Goal: Transaction & Acquisition: Purchase product/service

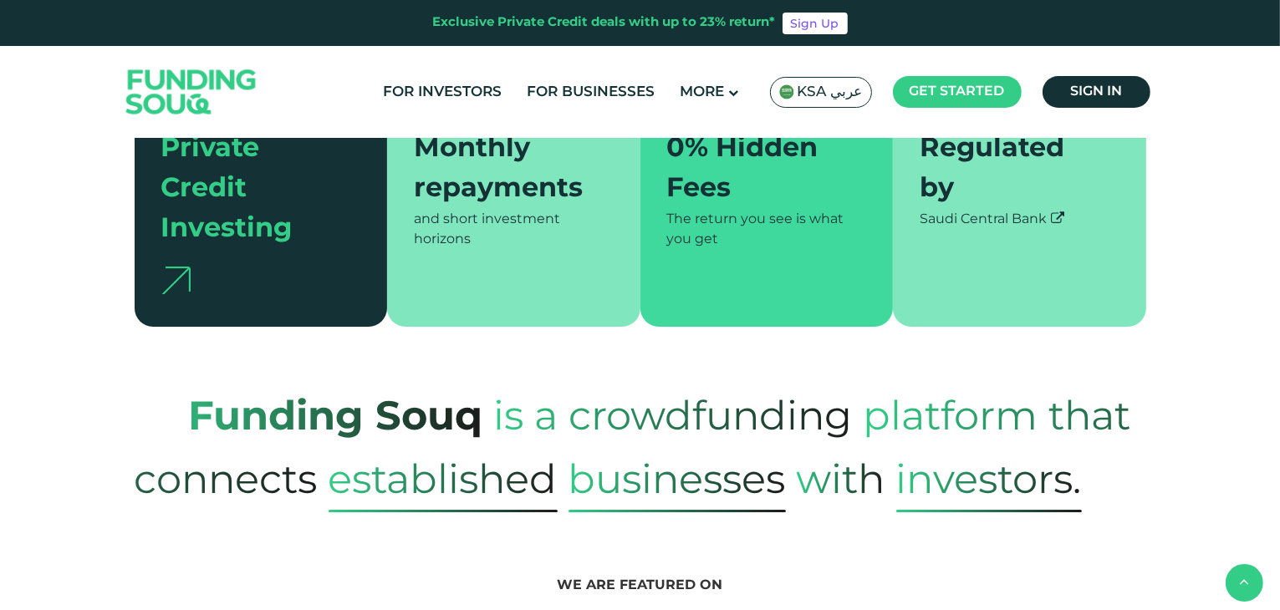
scroll to position [585, 0]
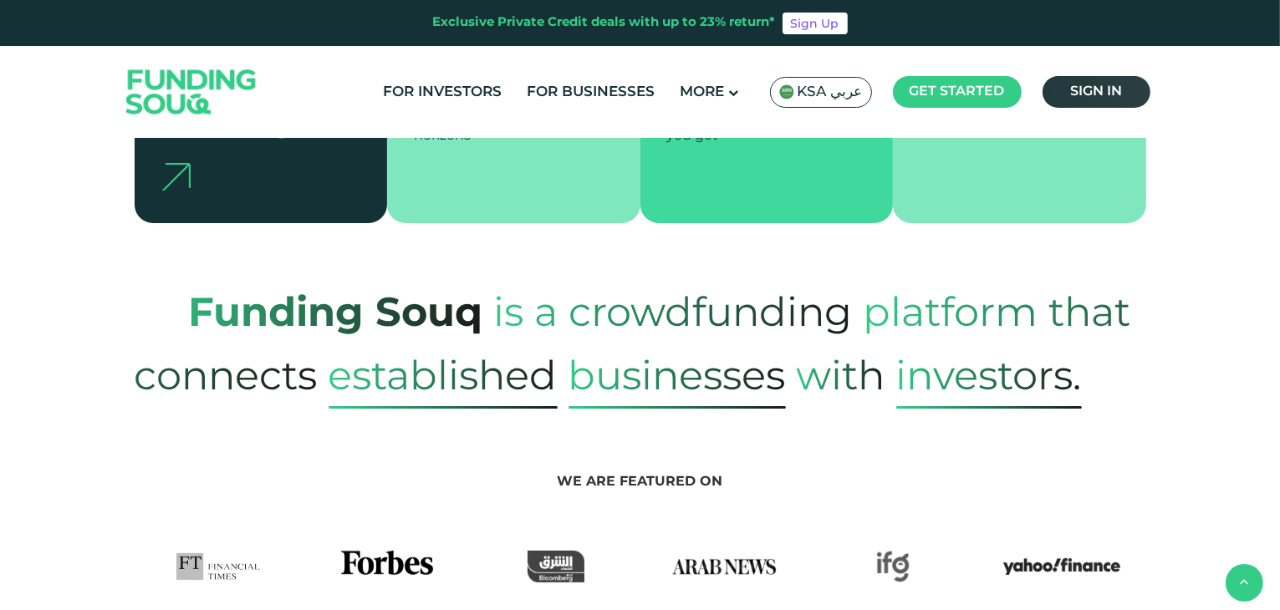
click at [1109, 102] on link "Sign in" at bounding box center [1097, 92] width 108 height 32
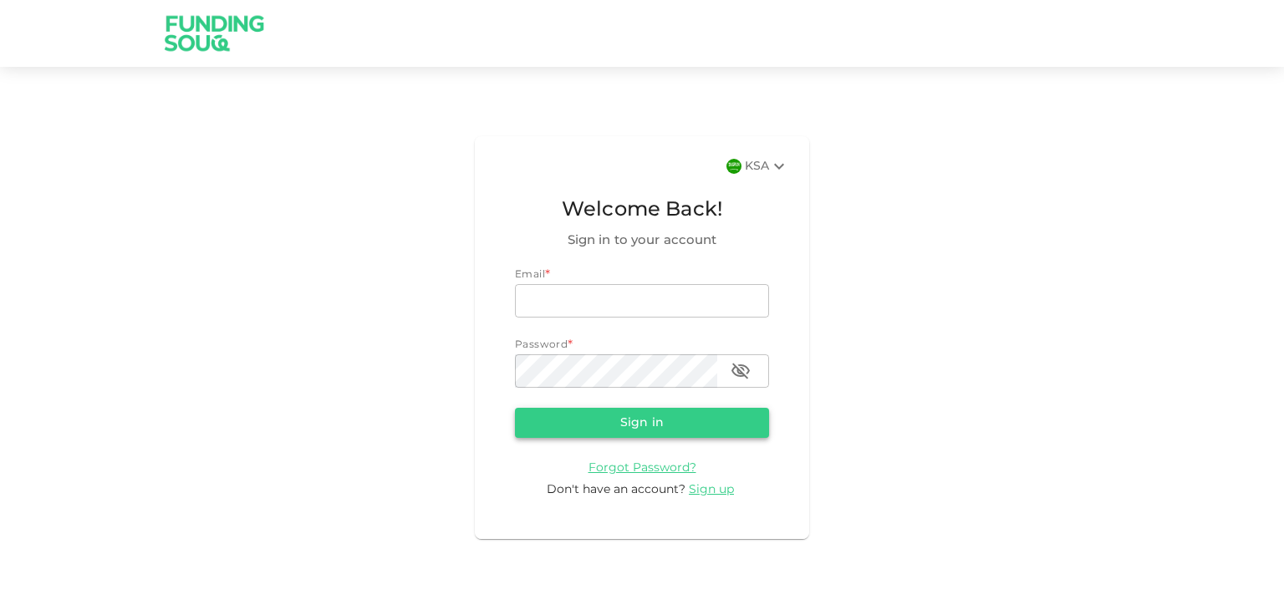
type input "[EMAIL_ADDRESS][DOMAIN_NAME]"
click at [692, 436] on button "Sign in" at bounding box center [642, 423] width 254 height 30
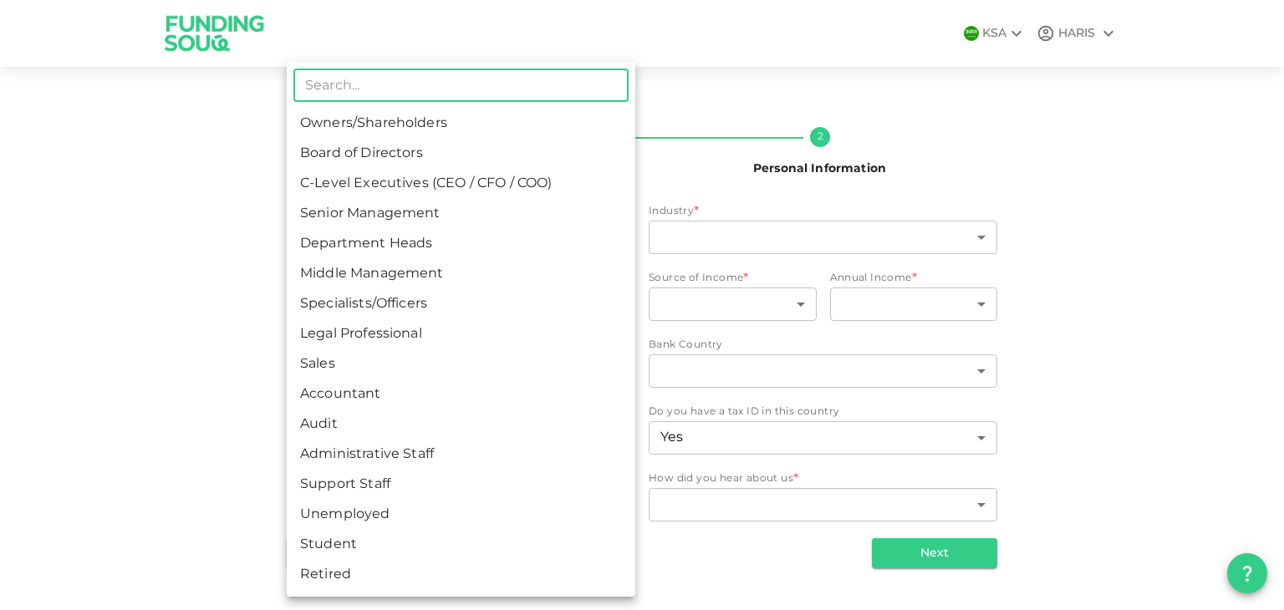
click at [422, 225] on body "KSA HARIS Nafath 2 Personal Information Employment Status * ​ ​ Industry * ​ ​ …" at bounding box center [642, 305] width 1284 height 610
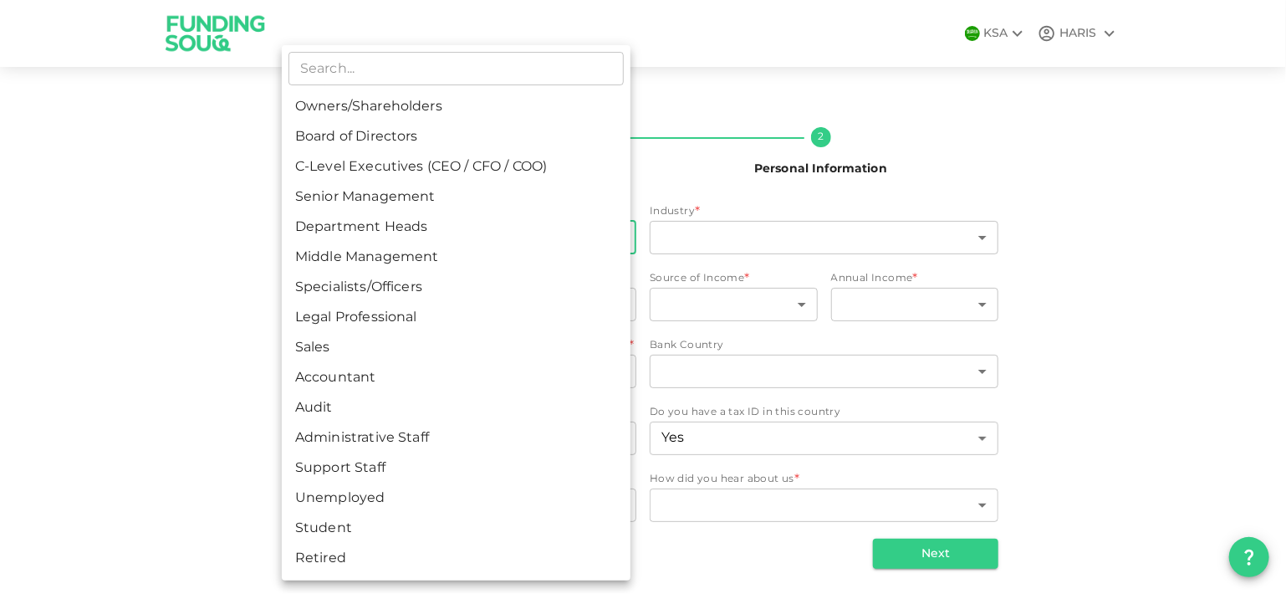
drag, startPoint x: 1278, startPoint y: 81, endPoint x: 1279, endPoint y: 179, distance: 97.8
click at [1279, 179] on div at bounding box center [643, 297] width 1286 height 594
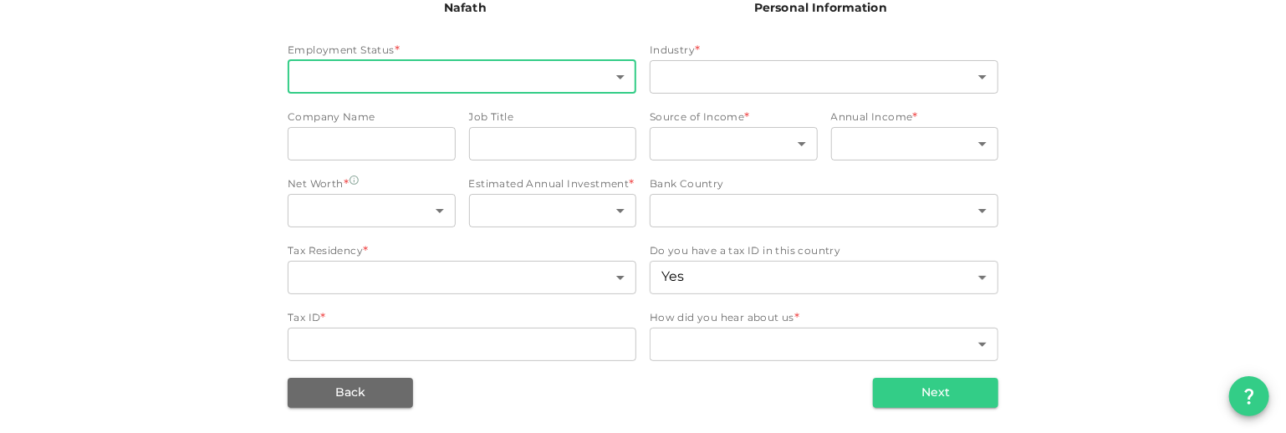
scroll to position [158, 0]
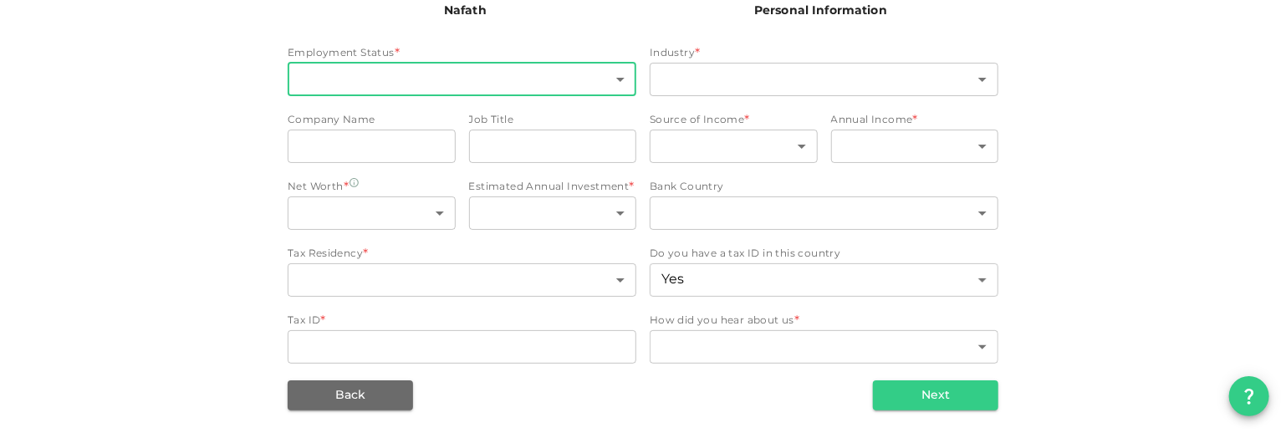
click at [589, 79] on body "KSA HARIS Nafath 2 Personal Information Employment Status * ​ ​ Industry * ​ ​ …" at bounding box center [643, 216] width 1286 height 433
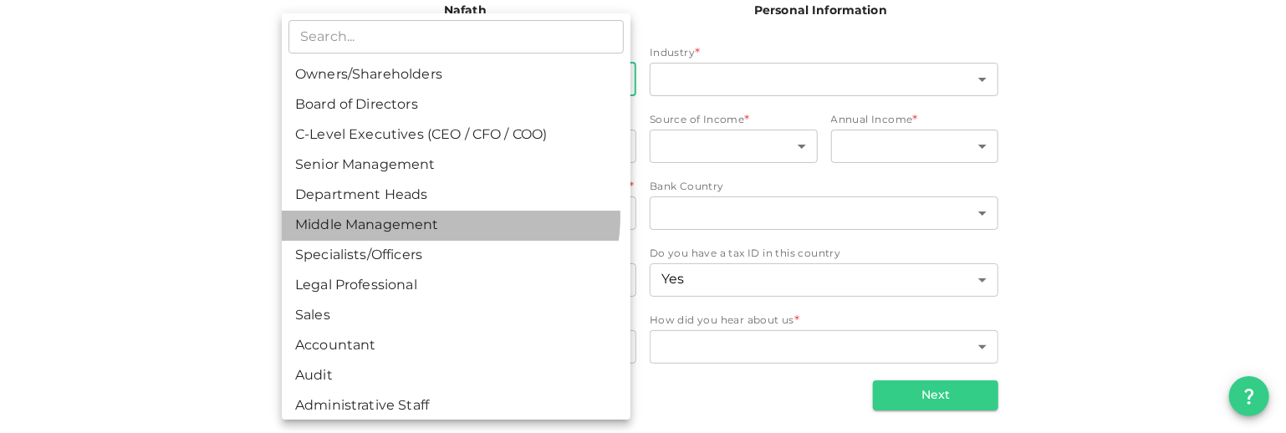
click at [448, 217] on li "Middle Management" at bounding box center [456, 226] width 349 height 30
type input "6"
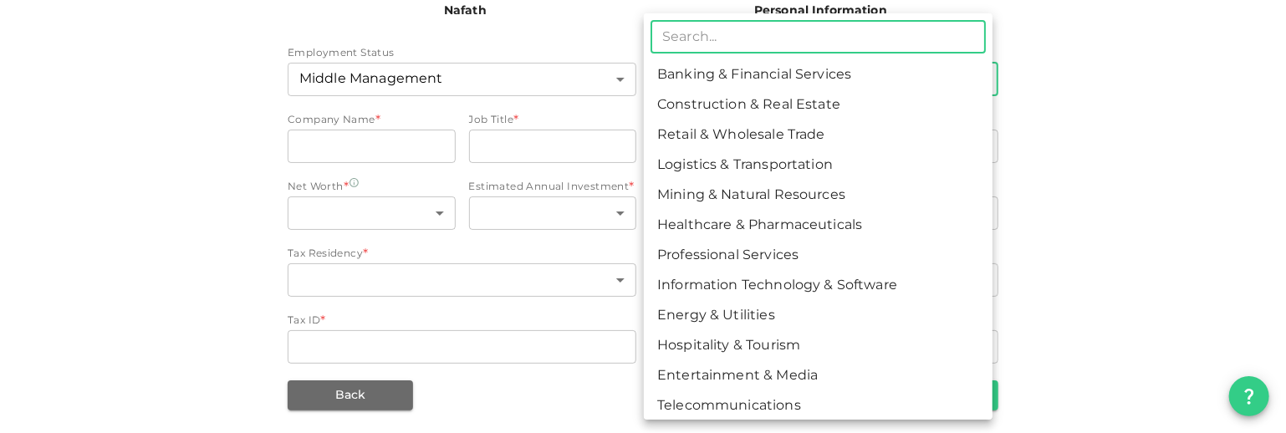
click at [751, 65] on body "KSA HARIS Nafath 2 Personal Information Employment Status Middle Management 6 ​…" at bounding box center [643, 216] width 1286 height 433
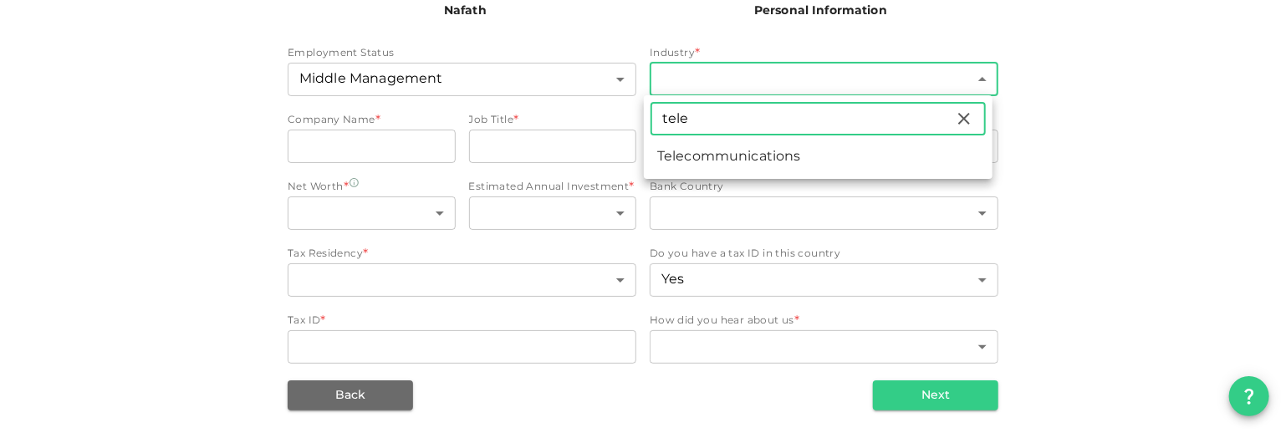
type input "tele"
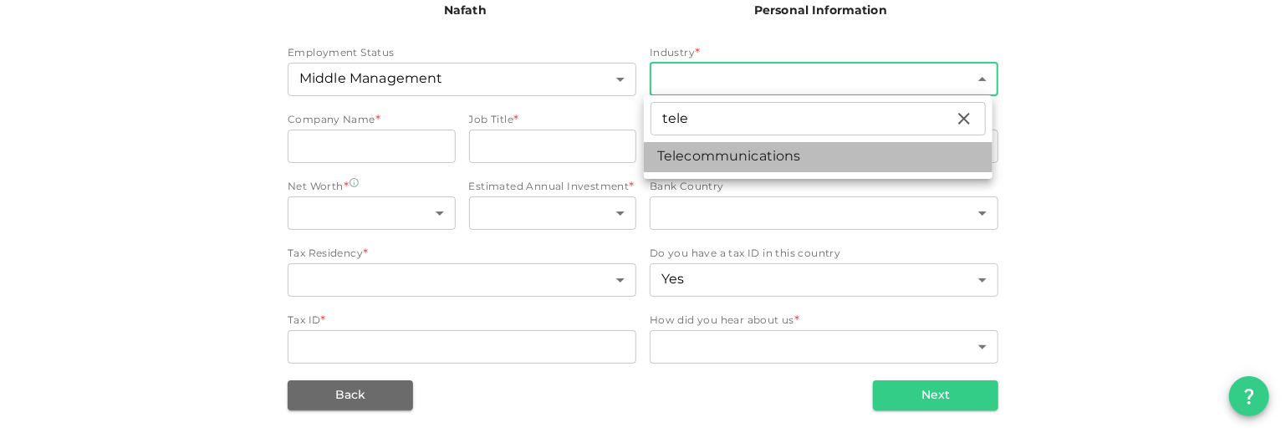
click at [756, 154] on li "Telecommunications" at bounding box center [818, 157] width 349 height 30
type input "12"
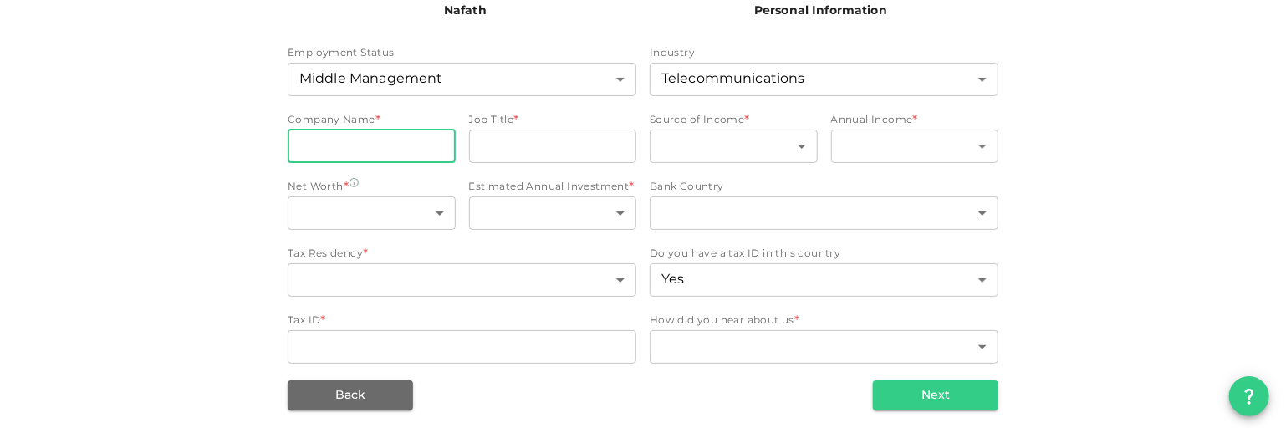
click at [396, 153] on input "companyName" at bounding box center [372, 146] width 168 height 33
type input "E"
type input "Tangent International"
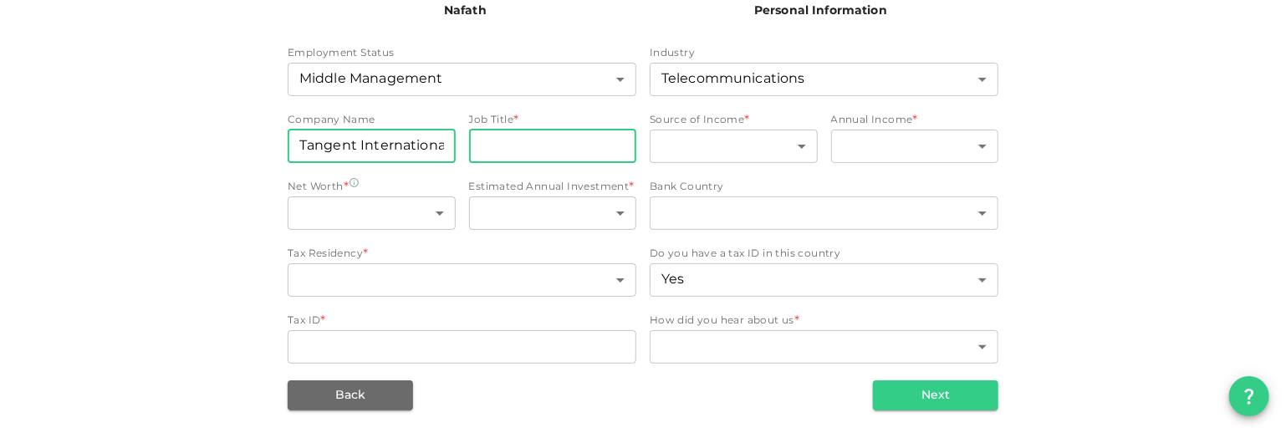
type input "C"
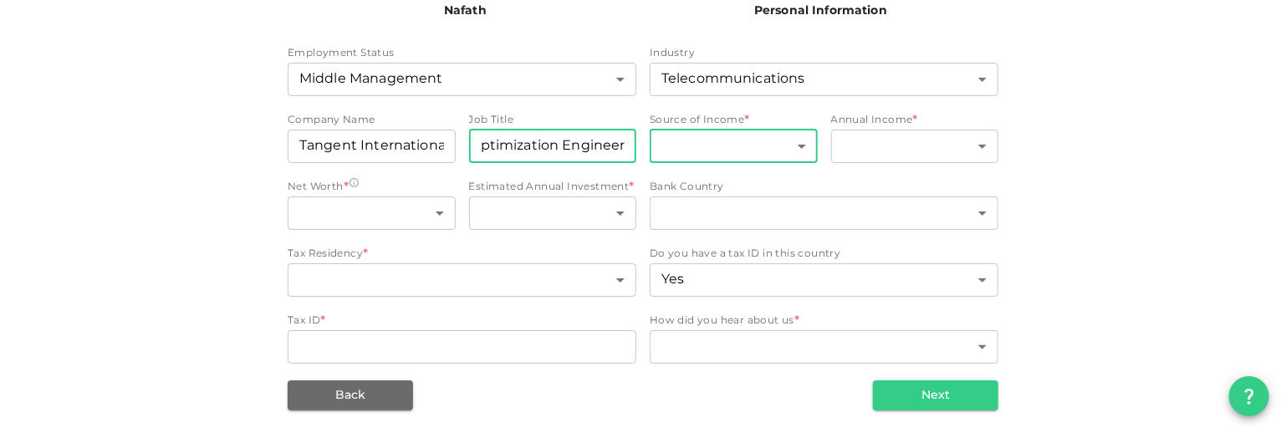
type input "Optimization Engineer"
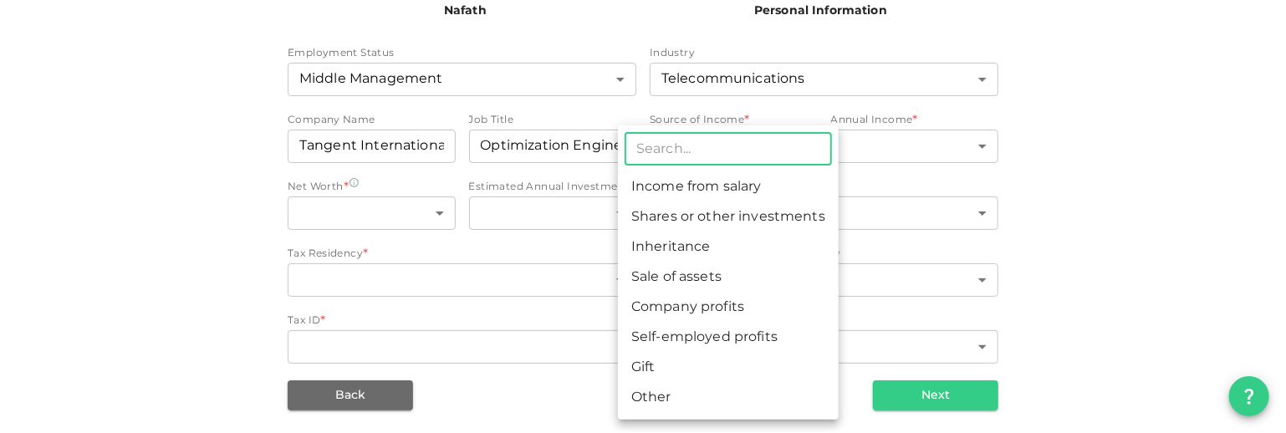
click at [789, 138] on body "KSA HARIS Nafath 2 Personal Information Employment Status Middle Management 6 ​…" at bounding box center [643, 216] width 1286 height 433
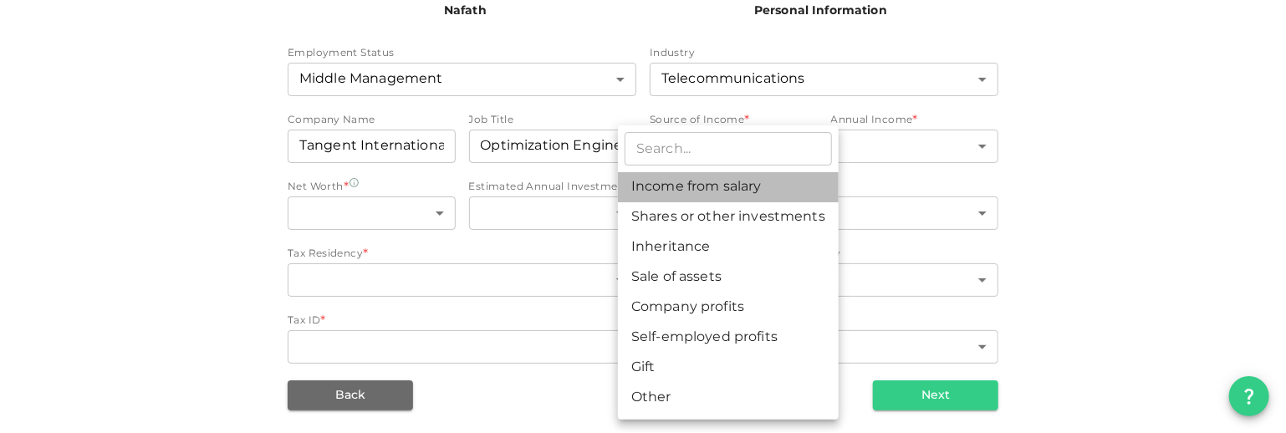
click at [753, 178] on li "Income from salary" at bounding box center [728, 187] width 221 height 30
type input "1"
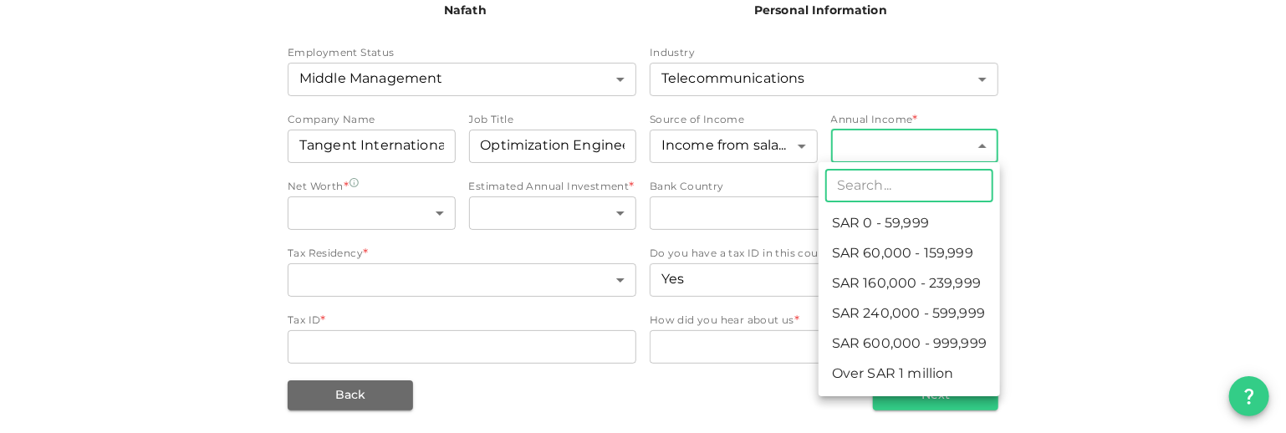
click at [886, 152] on body "KSA HARIS Nafath 2 Personal Information Employment Status Middle Management 6 ​…" at bounding box center [643, 216] width 1286 height 433
click at [876, 312] on li "ʢ 240,000 - 599,999" at bounding box center [908, 314] width 178 height 30
type input "4"
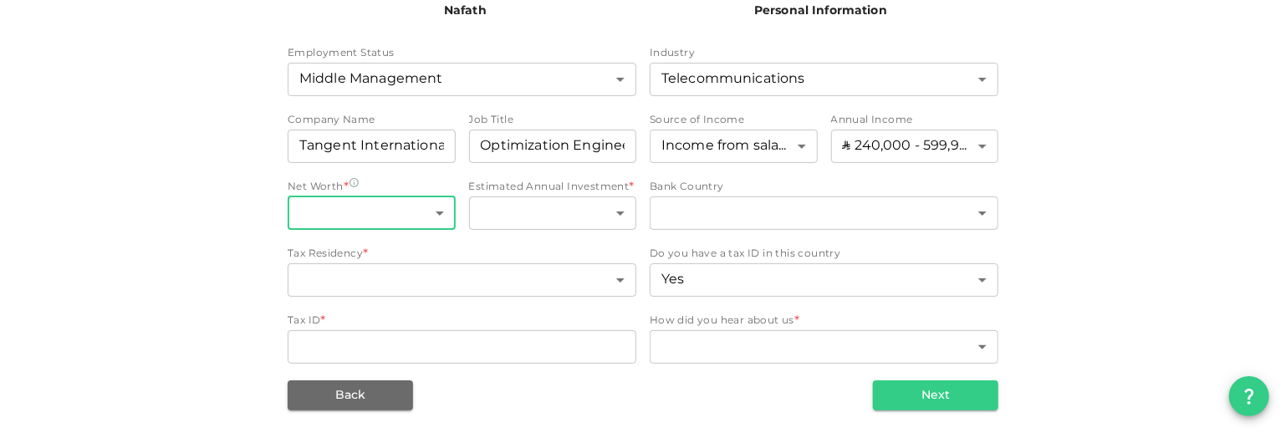
drag, startPoint x: 394, startPoint y: 232, endPoint x: 423, endPoint y: 213, distance: 35.0
click at [423, 213] on div "Employment Status Middle Management 6 ​ Industry Telecommunications 12 ​ Compan…" at bounding box center [643, 206] width 711 height 321
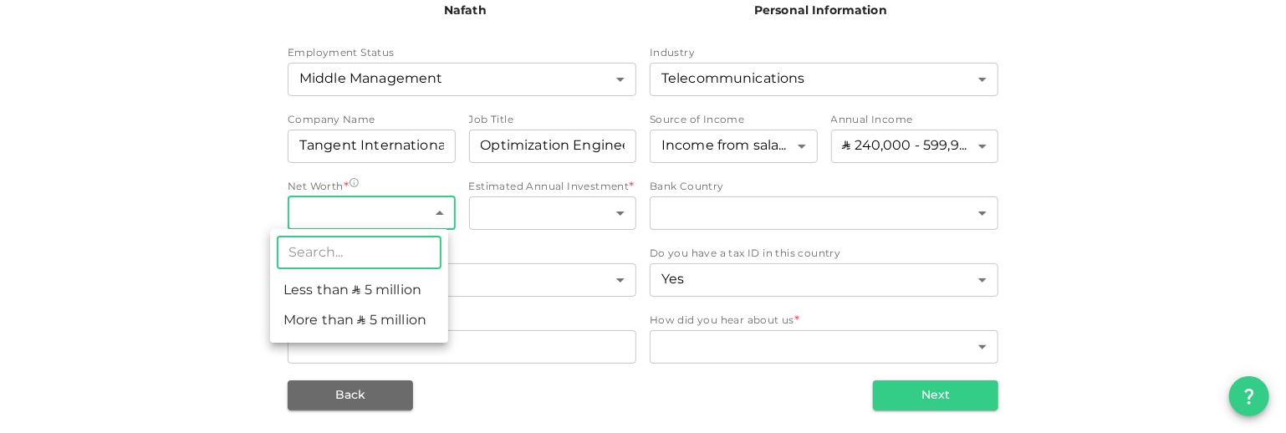
click at [423, 213] on body "KSA HARIS Nafath 2 Personal Information Employment Status Middle Management 6 ​…" at bounding box center [643, 216] width 1286 height 433
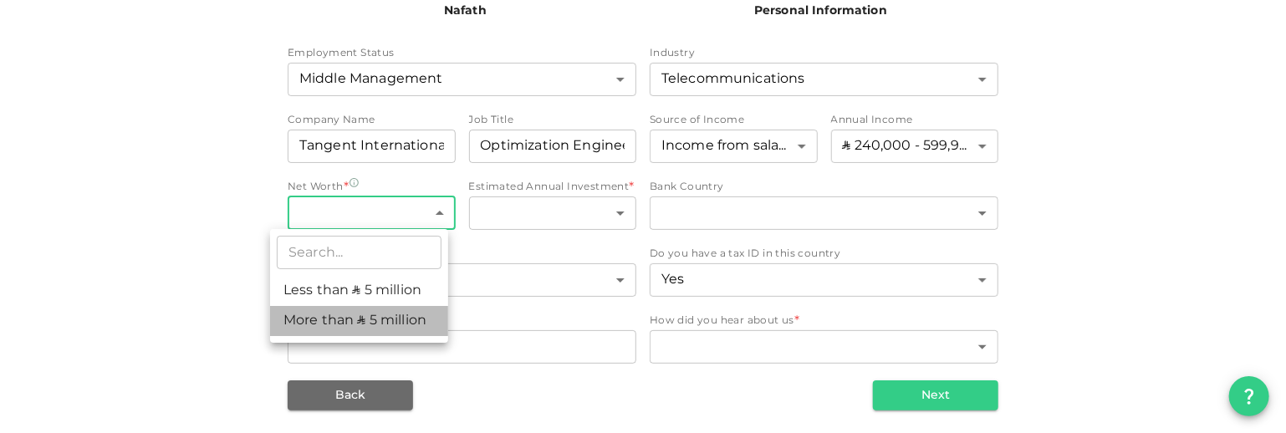
click at [405, 307] on li "More than ʢ 5 million" at bounding box center [359, 321] width 178 height 30
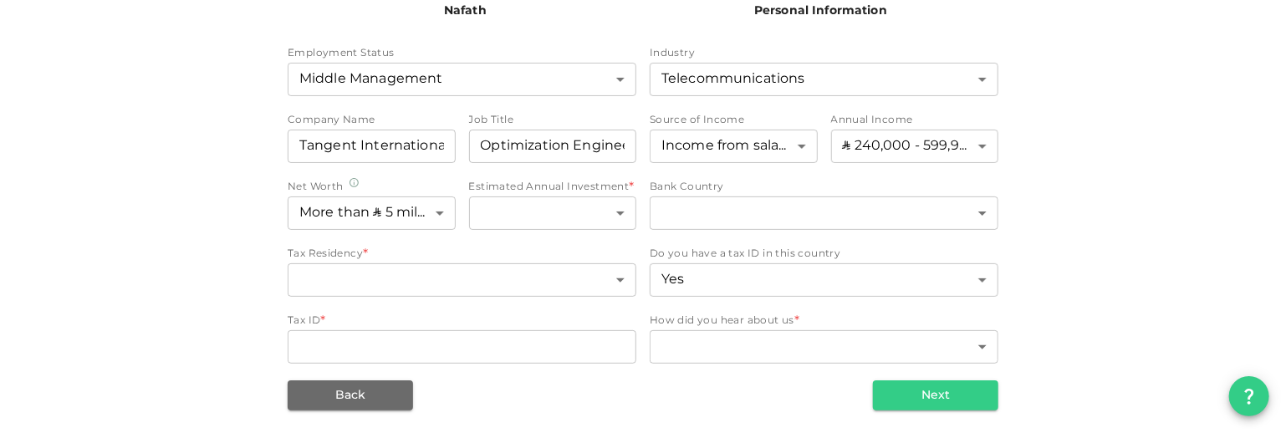
click at [405, 289] on li "More than ʢ 5 million" at bounding box center [361, 281] width 134 height 17
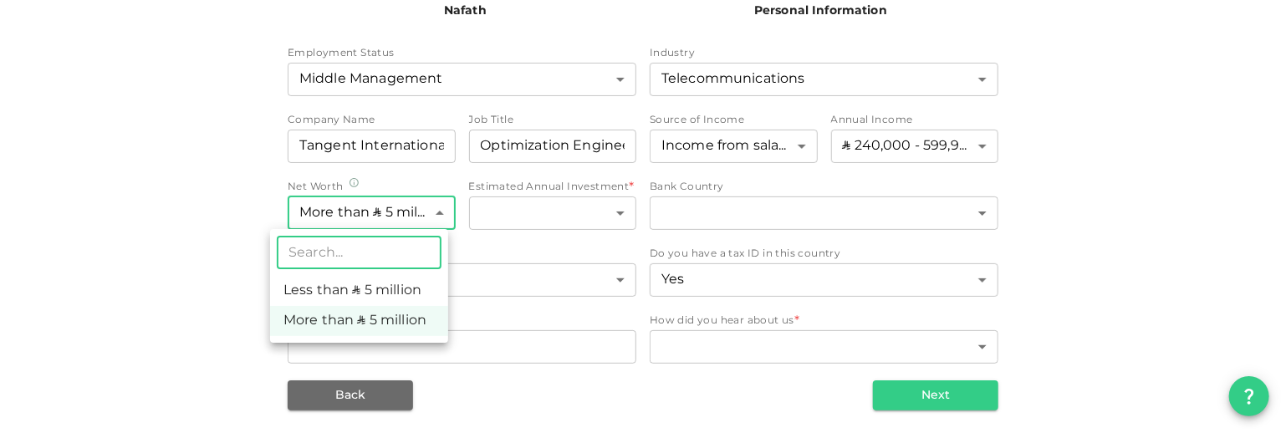
click at [433, 207] on body "KSA HARIS Nafath 2 Personal Information Employment Status Middle Management 6 ​…" at bounding box center [643, 216] width 1286 height 433
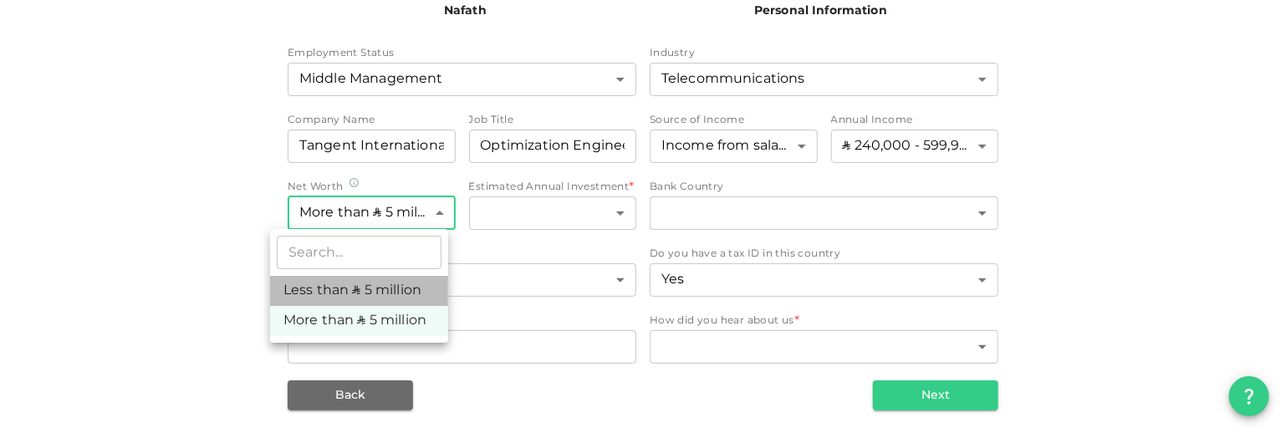
click at [409, 289] on li "Less than ʢ 5 million" at bounding box center [359, 291] width 178 height 30
type input "1"
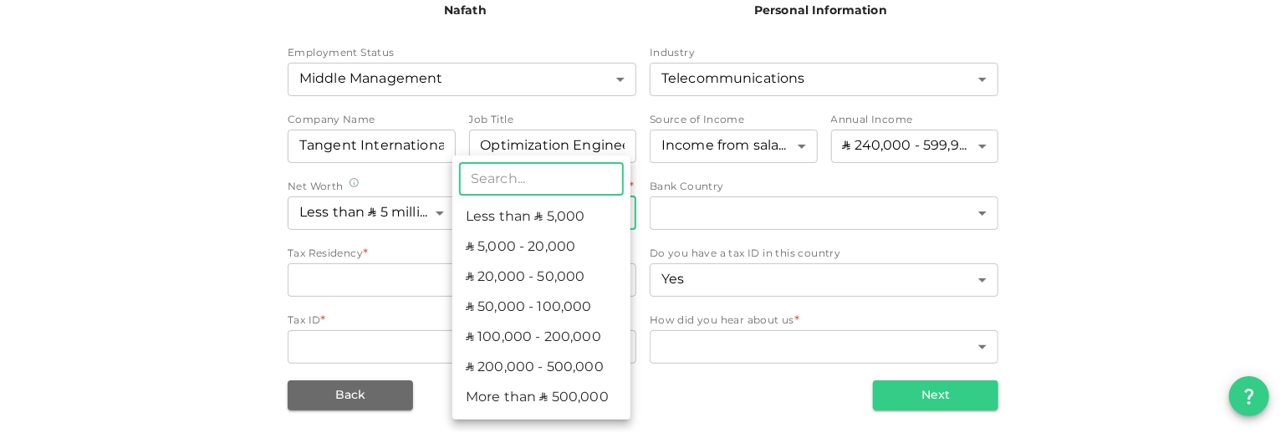
click at [618, 217] on body "KSA HARIS Nafath 2 Personal Information Employment Status Middle Management 6 ​…" at bounding box center [643, 216] width 1286 height 433
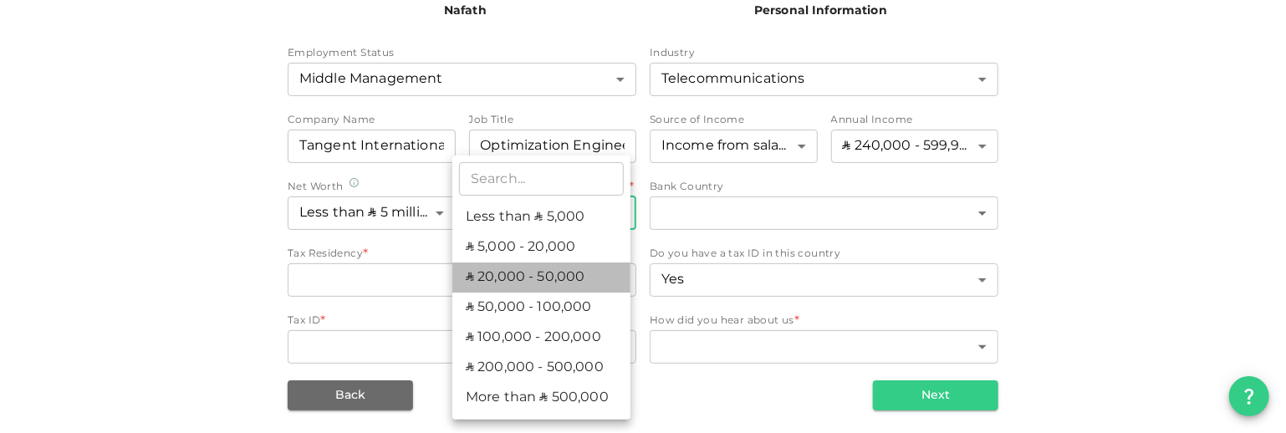
click at [567, 282] on li "ʢ 20,000 - 50,000" at bounding box center [541, 278] width 178 height 30
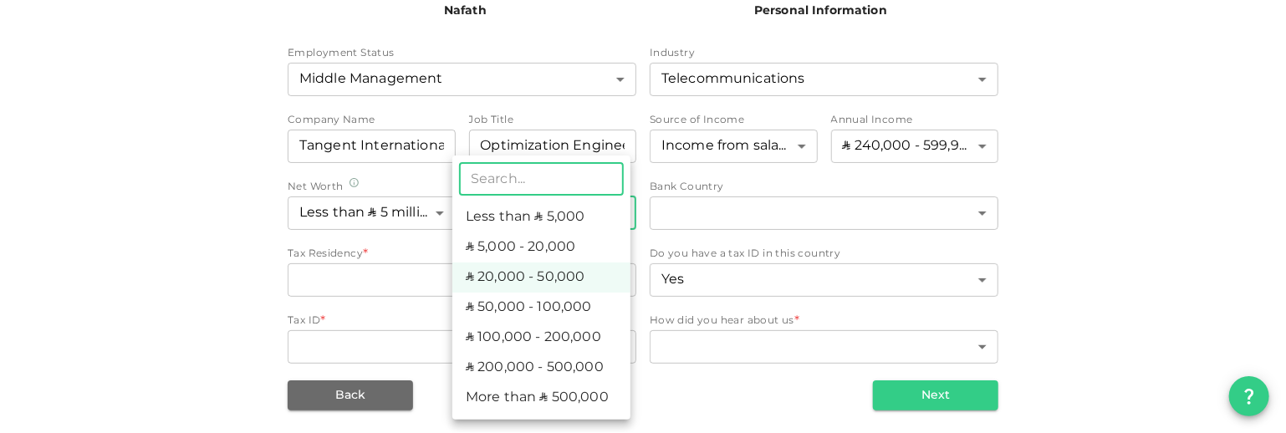
click at [579, 204] on body "KSA HARIS Nafath 2 Personal Information Employment Status Middle Management 6 ​…" at bounding box center [643, 216] width 1286 height 433
click at [569, 251] on li "ʢ 5,000 - 20,000" at bounding box center [541, 247] width 178 height 30
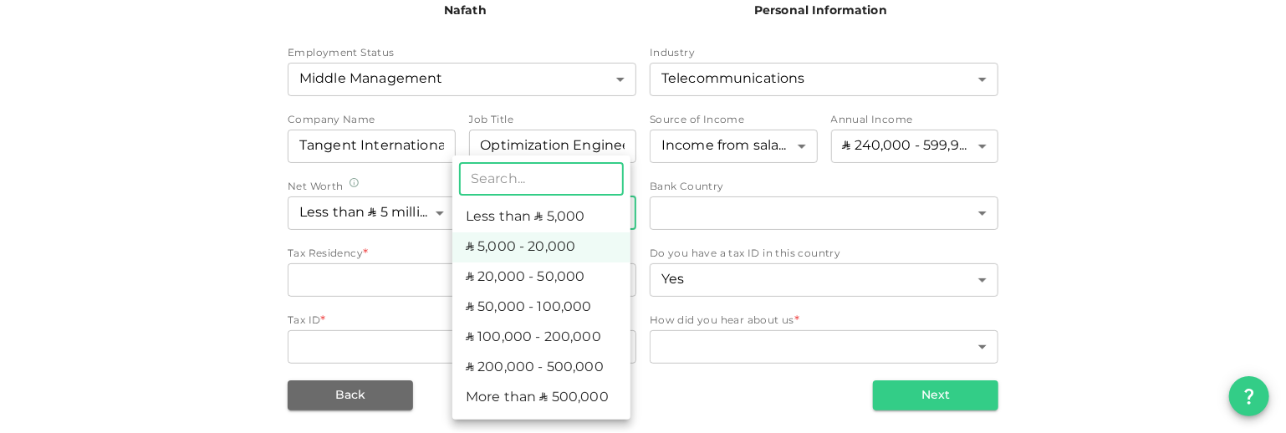
click at [571, 212] on body "KSA HARIS Nafath 2 Personal Information Employment Status Middle Management 6 ​…" at bounding box center [643, 216] width 1286 height 433
click at [554, 275] on li "ʢ 20,000 - 50,000" at bounding box center [541, 278] width 178 height 30
type input "3"
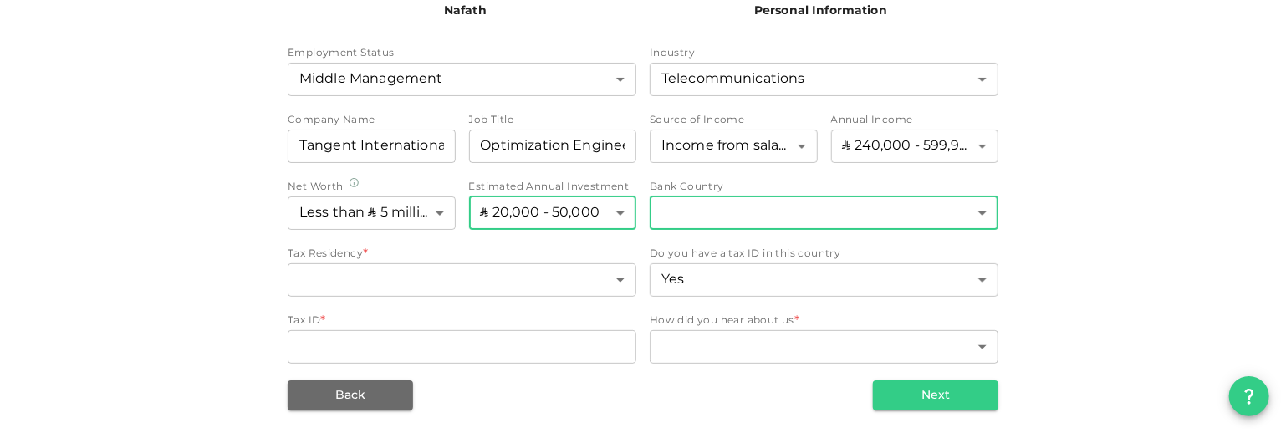
click at [748, 218] on body "KSA HARIS Nafath 2 Personal Information Employment Status Middle Management 6 ​…" at bounding box center [643, 216] width 1286 height 433
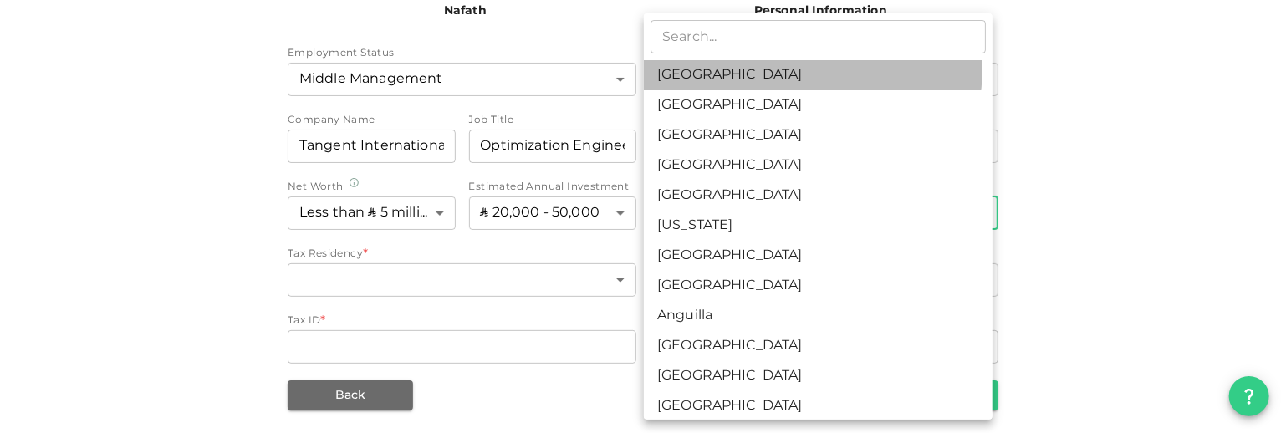
click at [774, 68] on li "[GEOGRAPHIC_DATA]" at bounding box center [818, 75] width 349 height 30
type input "1"
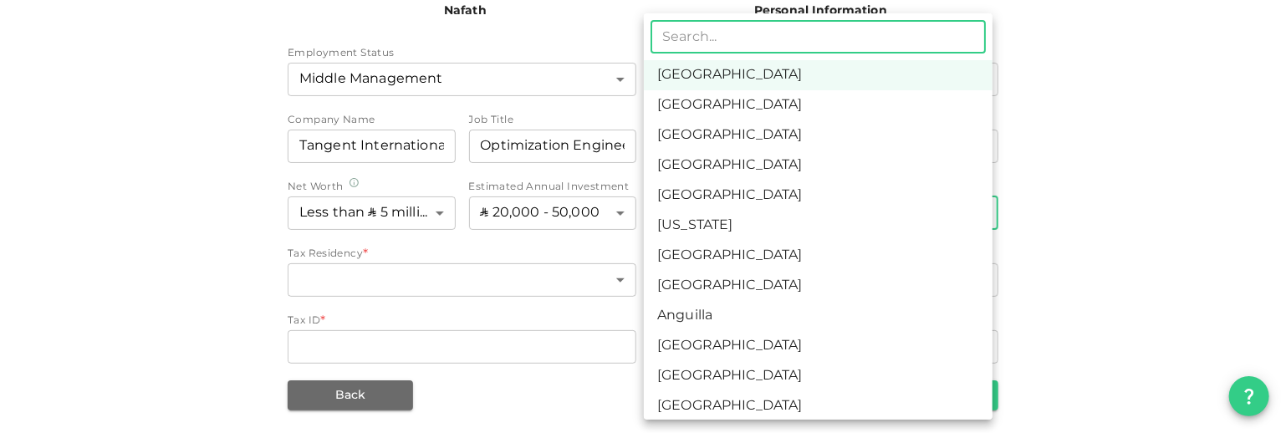
click at [705, 215] on body "KSA HARIS Nafath 2 Personal Information Employment Status Middle Management 6 ​…" at bounding box center [643, 216] width 1286 height 433
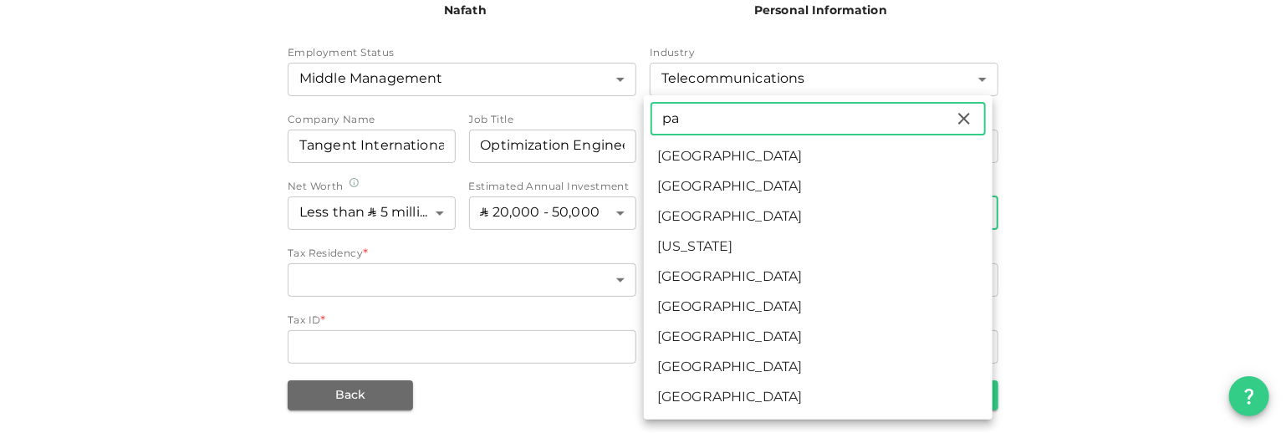
type input "p"
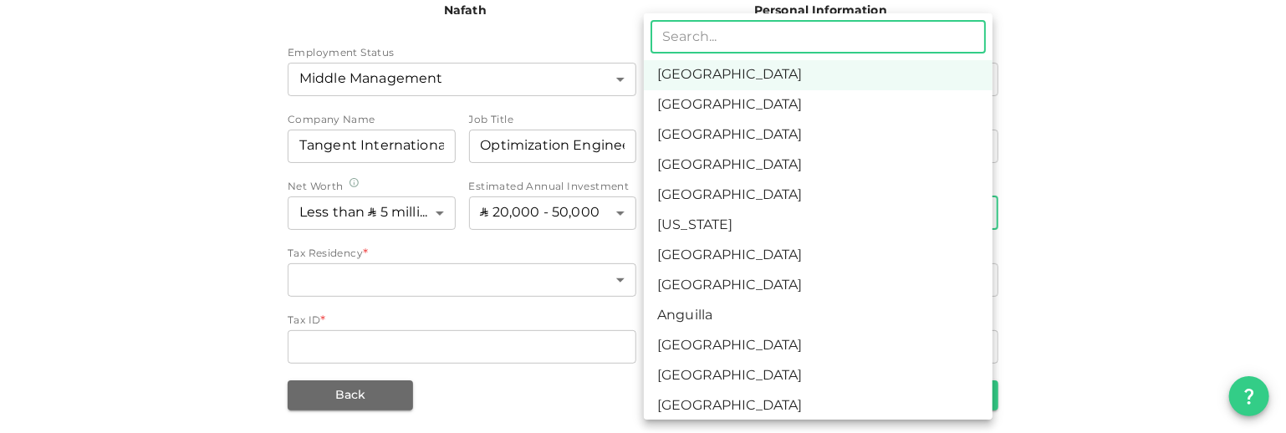
click at [781, 69] on li "[GEOGRAPHIC_DATA]" at bounding box center [818, 75] width 349 height 30
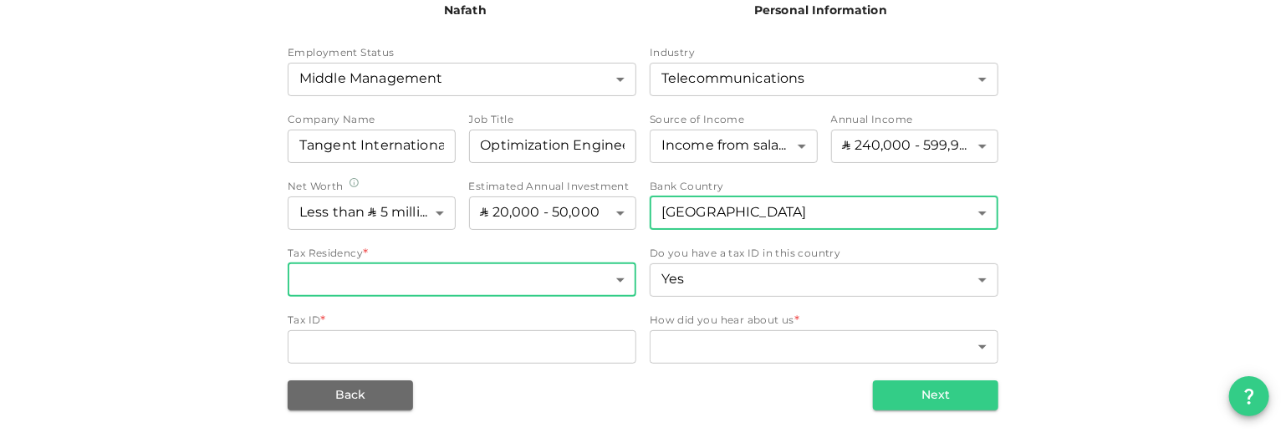
click at [370, 288] on body "KSA HARIS Nafath 2 Personal Information Employment Status Middle Management 6 ​…" at bounding box center [643, 216] width 1286 height 433
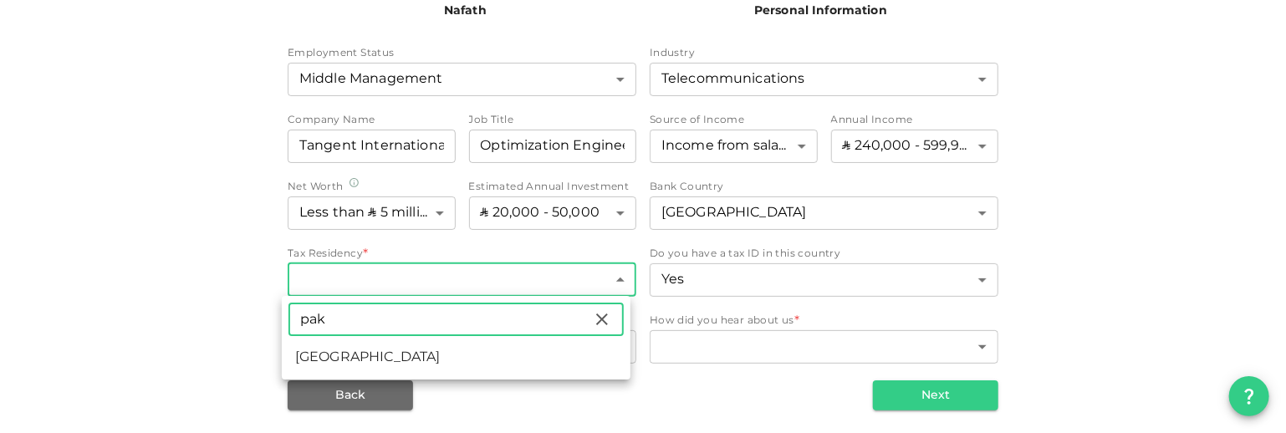
type input "pak"
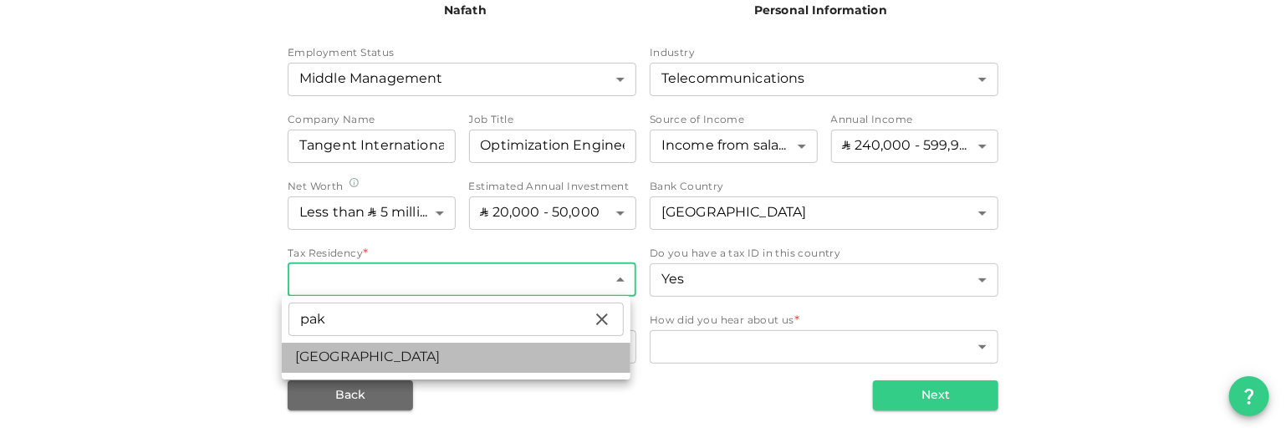
click at [378, 360] on li "Pakistan" at bounding box center [456, 358] width 349 height 30
type input "149"
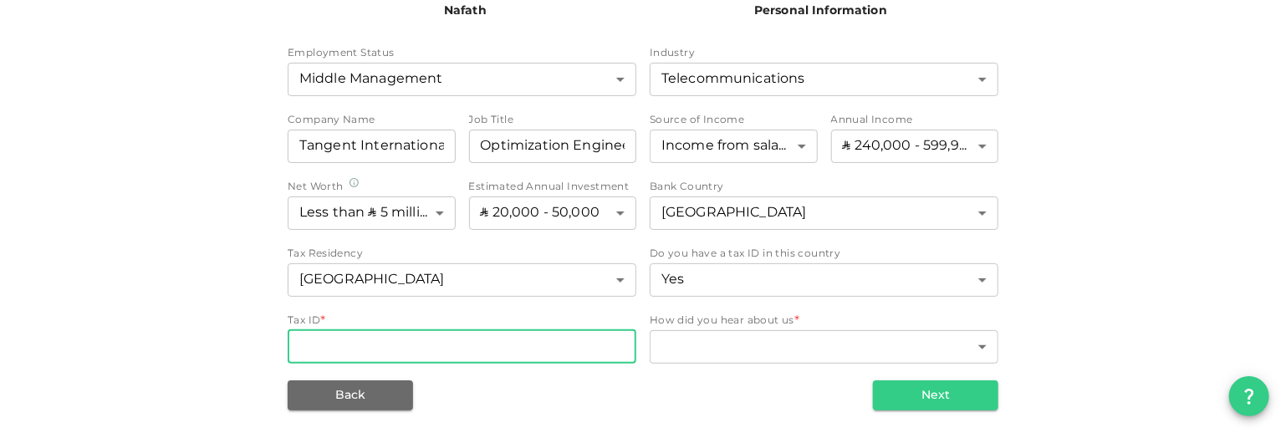
click at [535, 345] on input "Tax ID" at bounding box center [462, 346] width 349 height 33
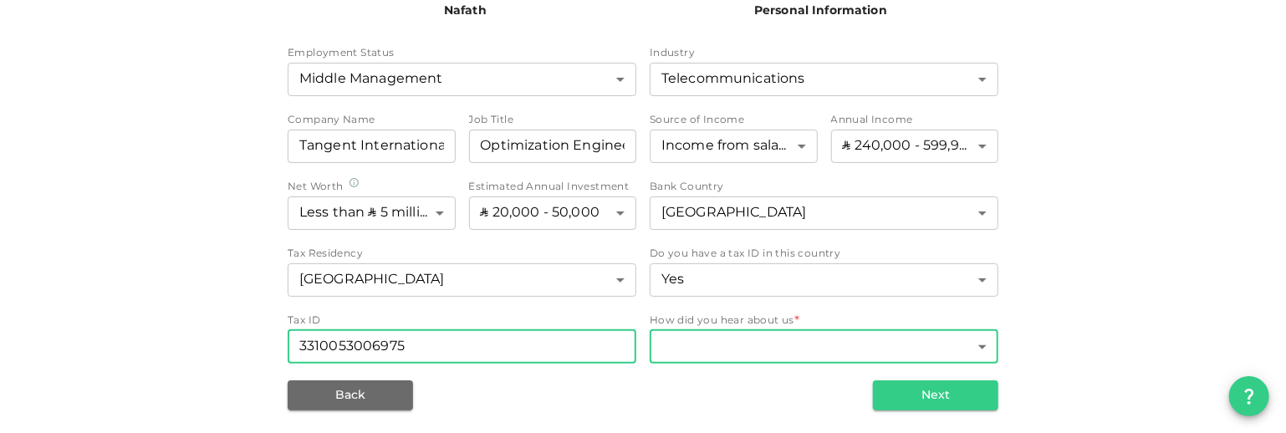
type input "3310053006975"
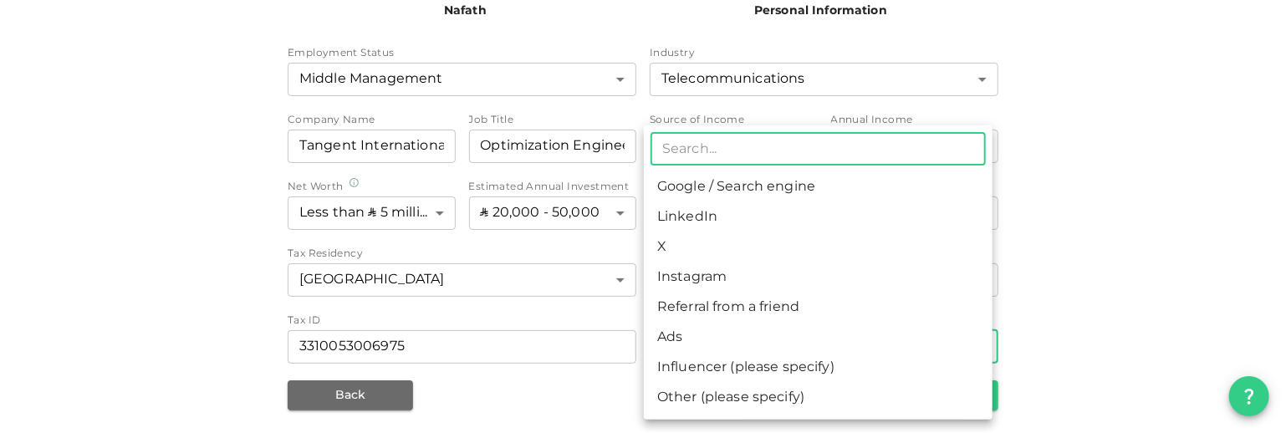
click at [743, 342] on body "KSA HARIS Nafath 2 Personal Information Employment Status Middle Management 6 ​…" at bounding box center [643, 216] width 1286 height 433
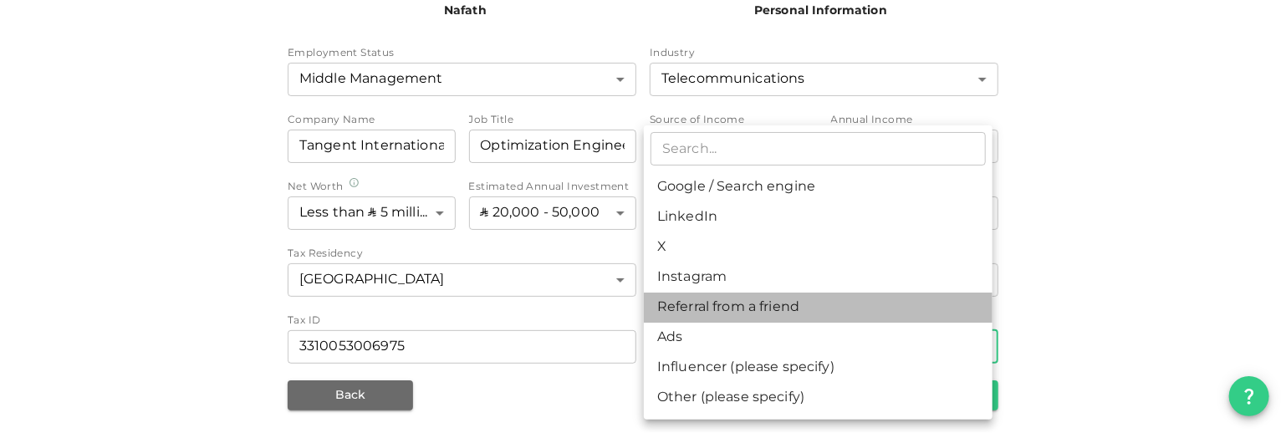
click at [758, 309] on li "Referral from a friend" at bounding box center [818, 308] width 349 height 30
type input "10"
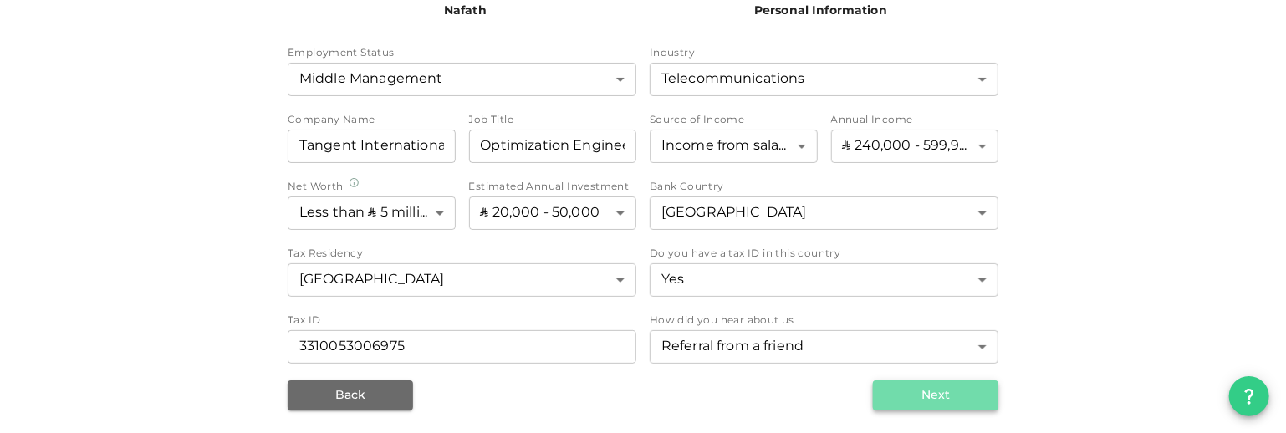
click at [983, 389] on button "Next" at bounding box center [935, 395] width 125 height 30
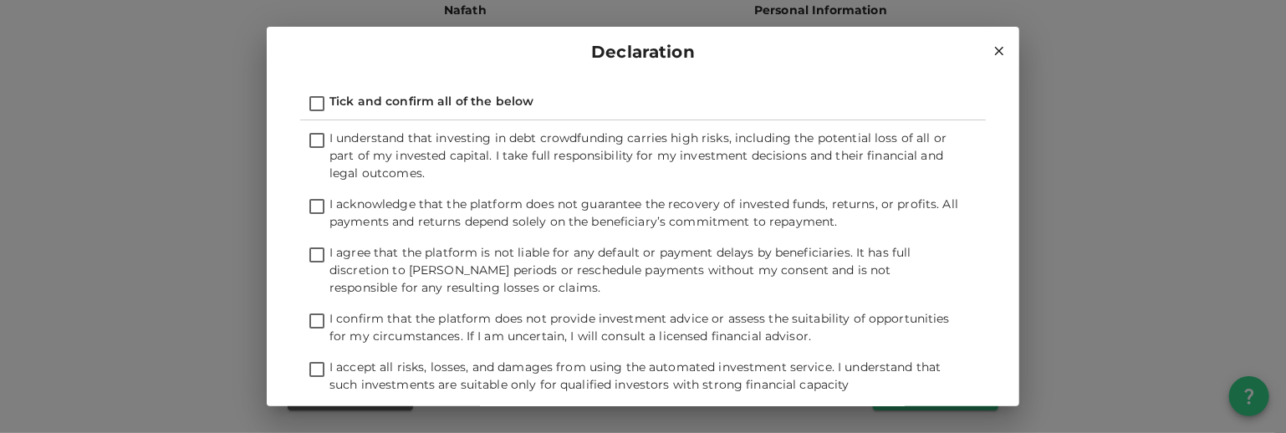
click at [995, 48] on icon at bounding box center [999, 51] width 9 height 9
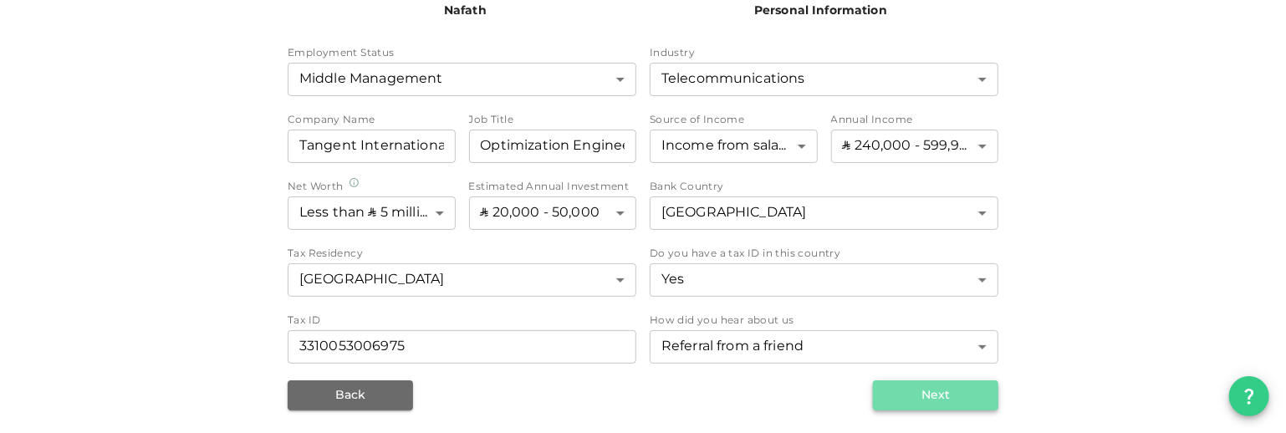
click at [898, 398] on button "Next" at bounding box center [935, 395] width 125 height 30
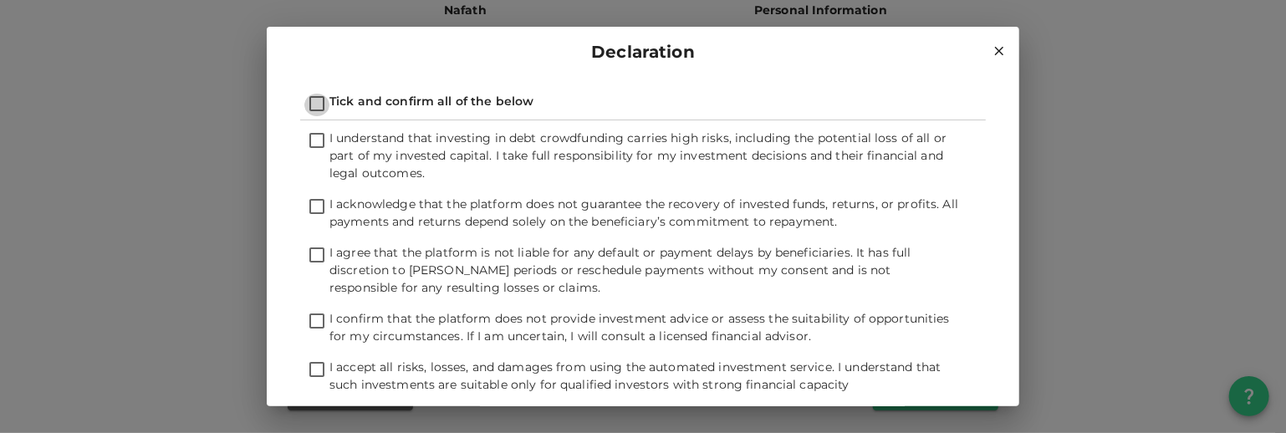
click at [324, 97] on input "Tick and confirm all of the below" at bounding box center [316, 105] width 25 height 23
checkbox input "true"
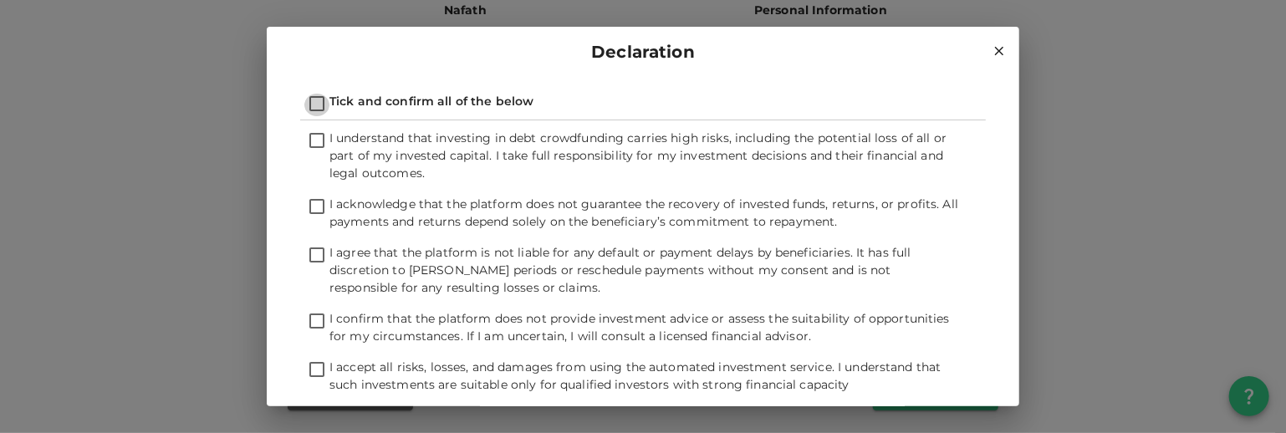
checkbox input "true"
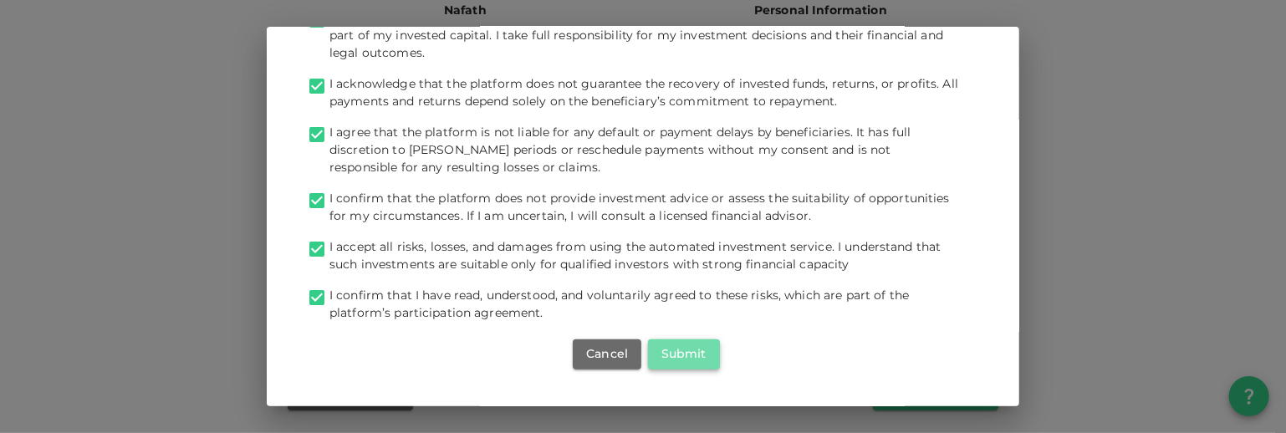
click at [669, 345] on button "Submit" at bounding box center [684, 354] width 72 height 30
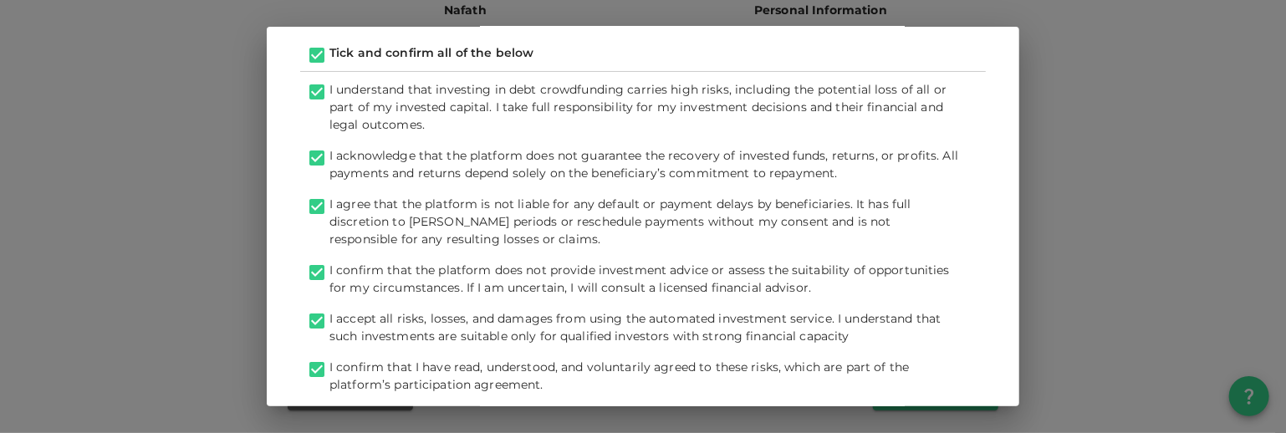
scroll to position [0, 0]
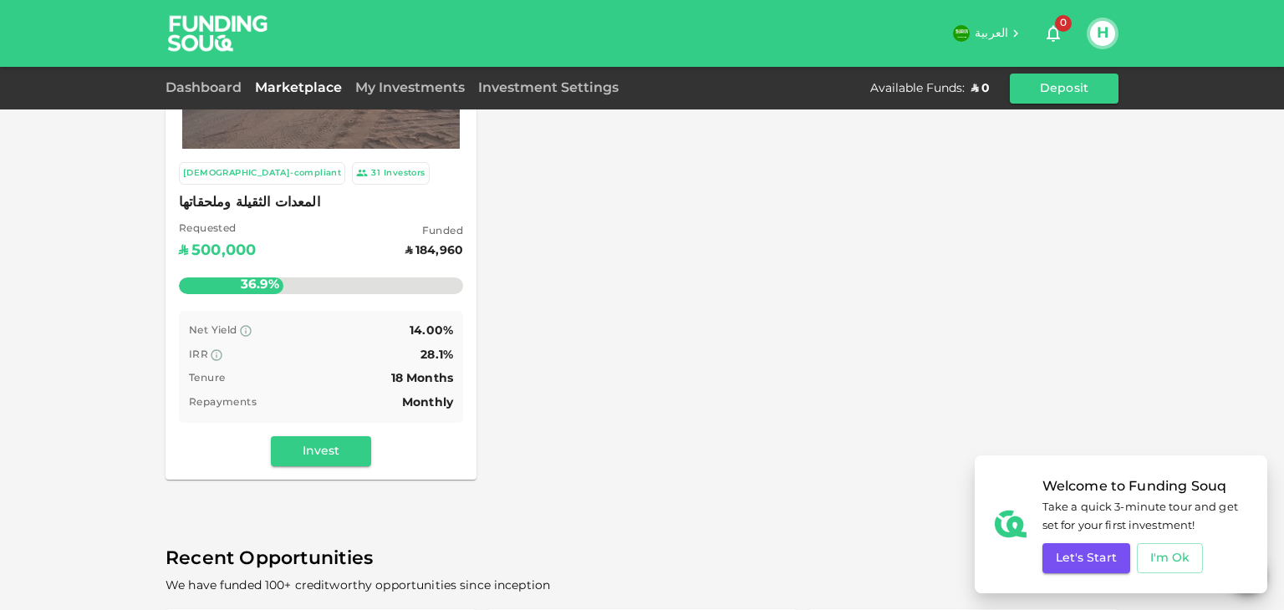
scroll to position [170, 0]
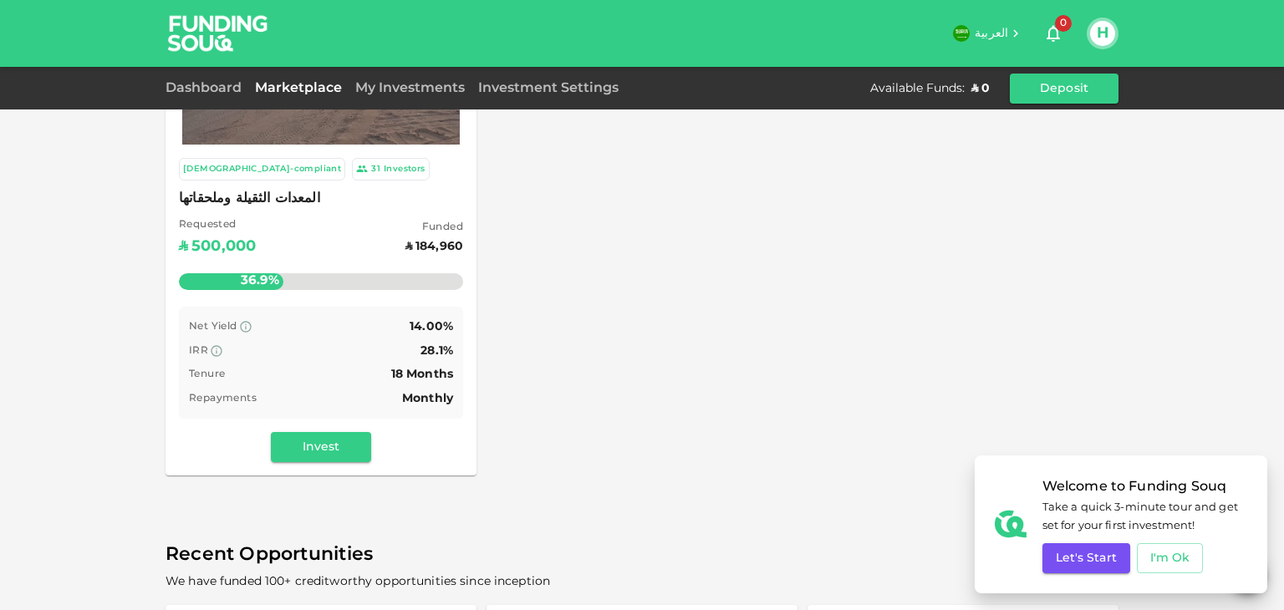
click at [350, 341] on div "IRR 28.1%" at bounding box center [321, 351] width 264 height 21
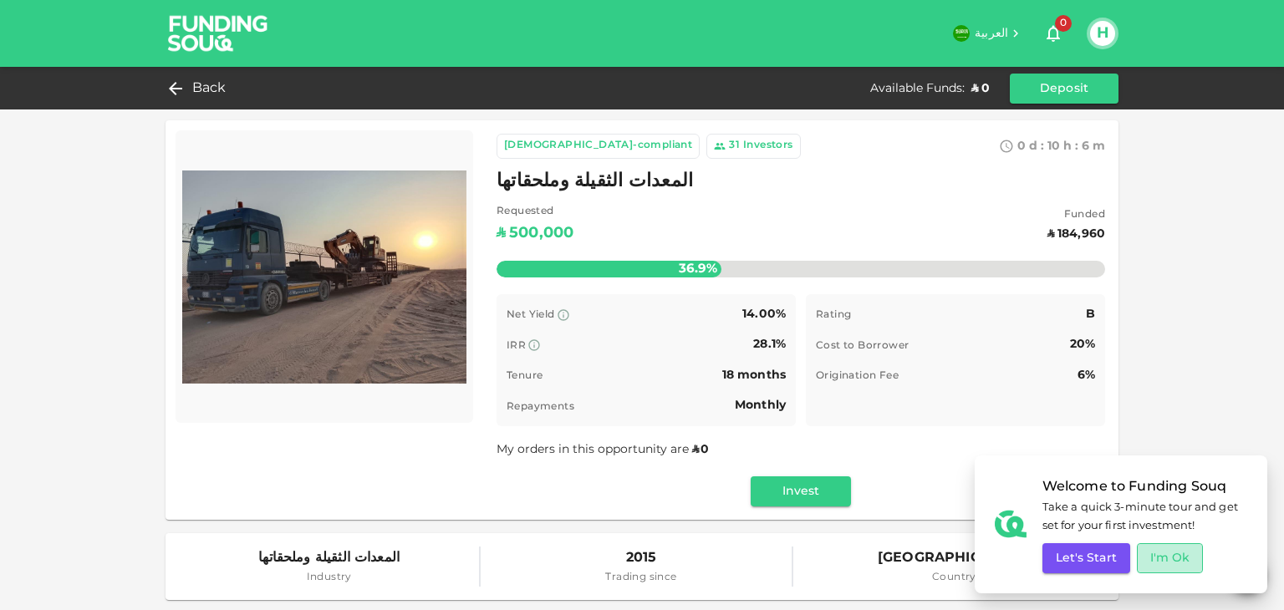
click at [1164, 560] on button "I'm Ok" at bounding box center [1170, 559] width 67 height 30
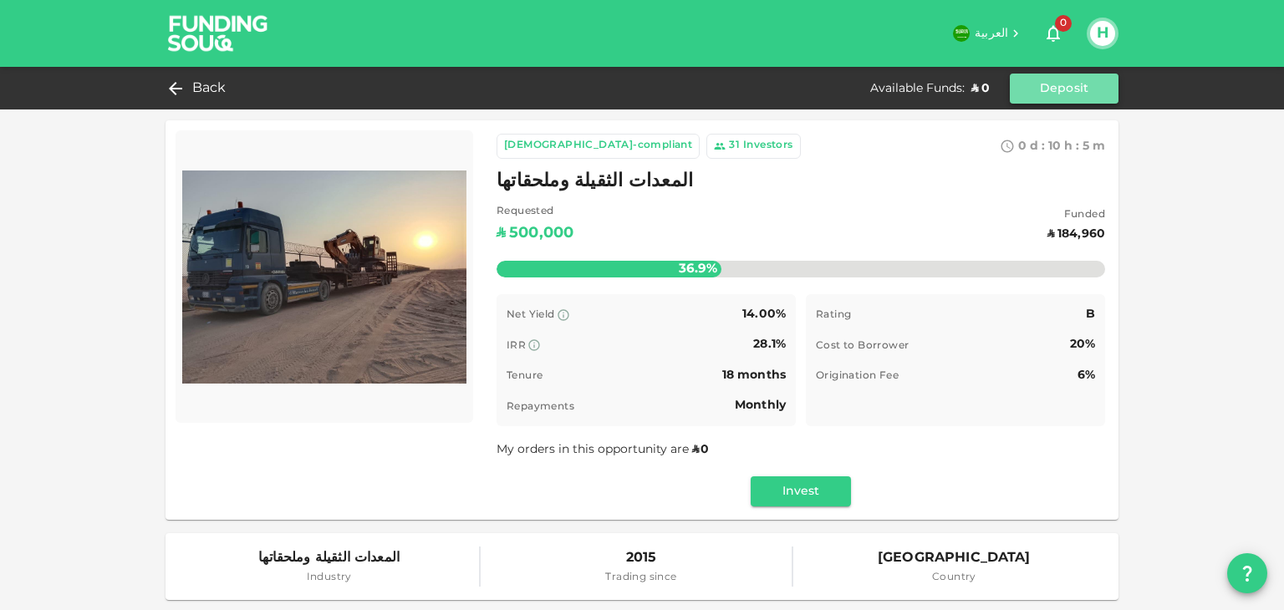
click at [1060, 84] on button "Deposit" at bounding box center [1064, 89] width 109 height 30
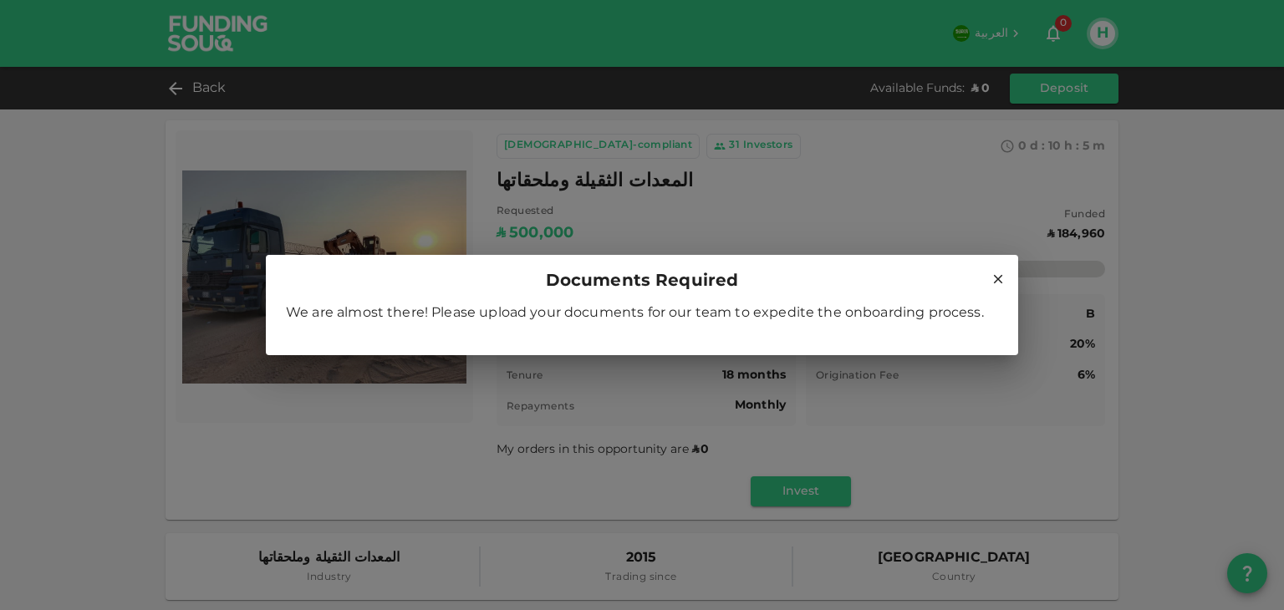
click at [999, 278] on icon at bounding box center [998, 279] width 15 height 15
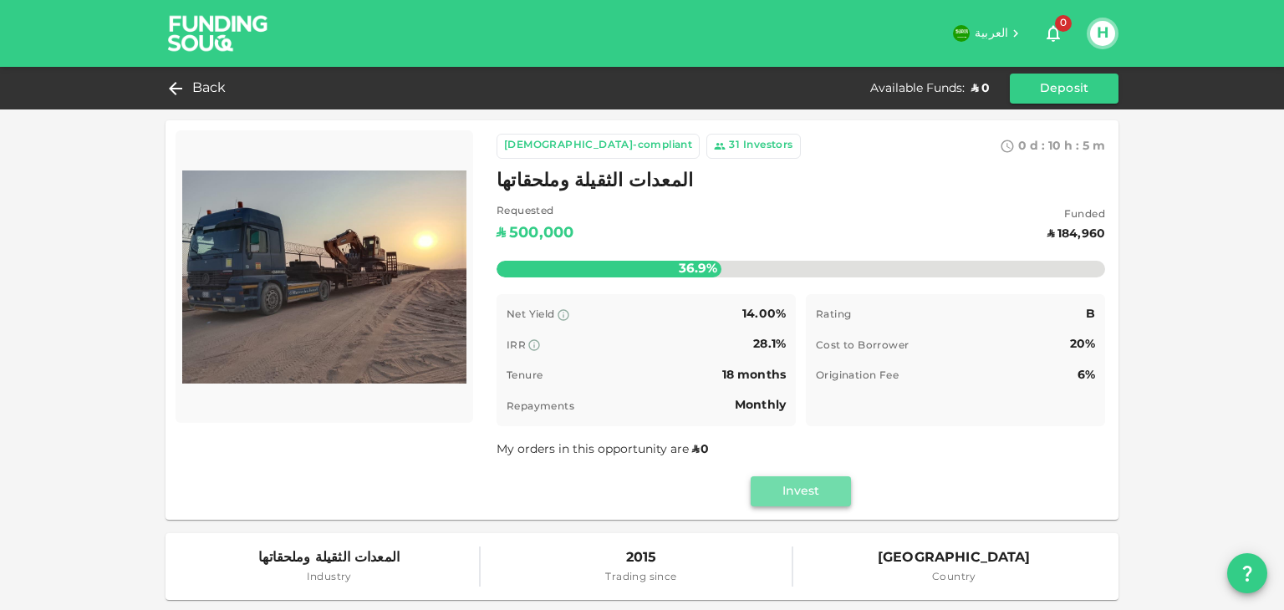
click at [812, 493] on button "Invest" at bounding box center [801, 492] width 100 height 30
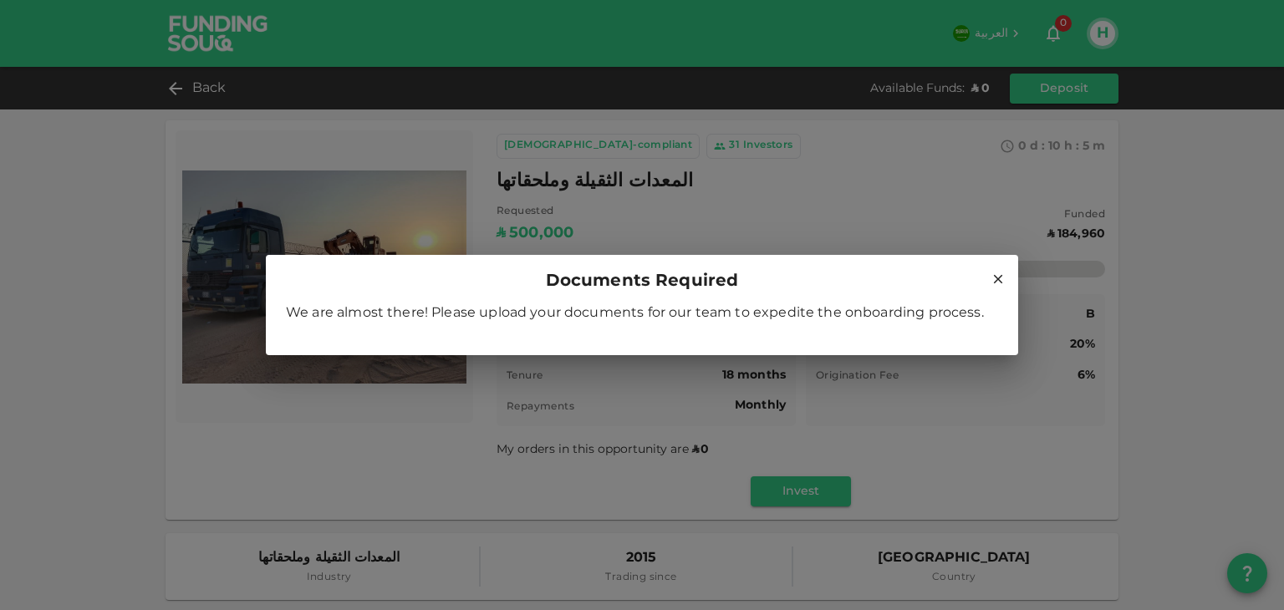
click at [993, 275] on icon at bounding box center [998, 279] width 15 height 15
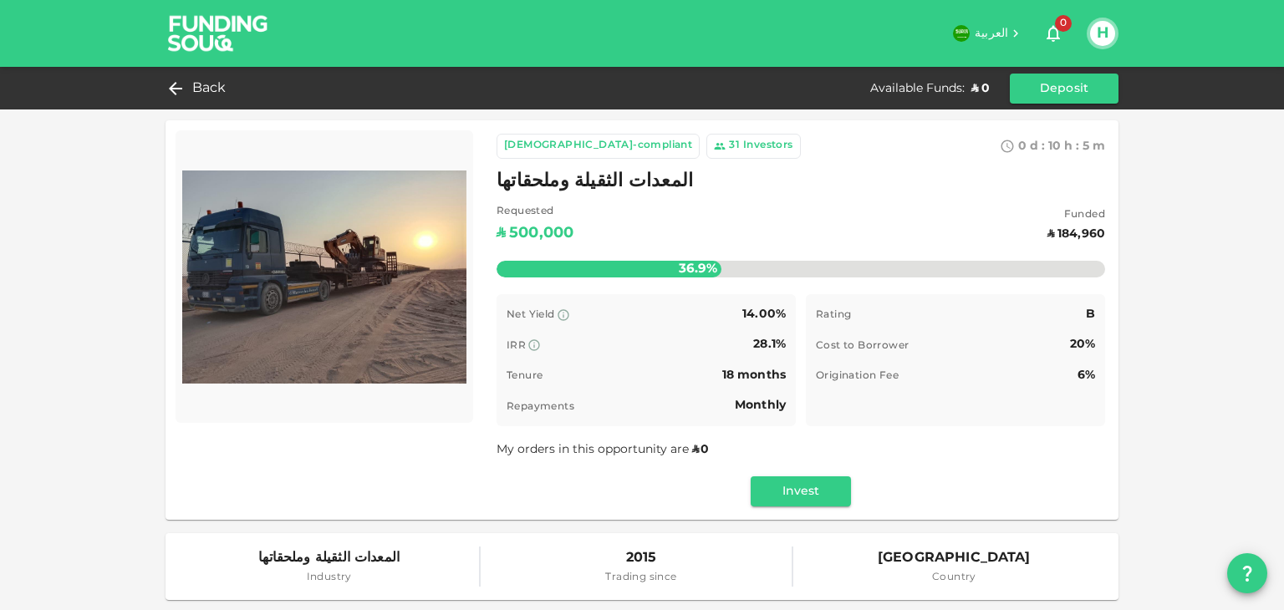
click at [207, 37] on img at bounding box center [218, 33] width 125 height 66
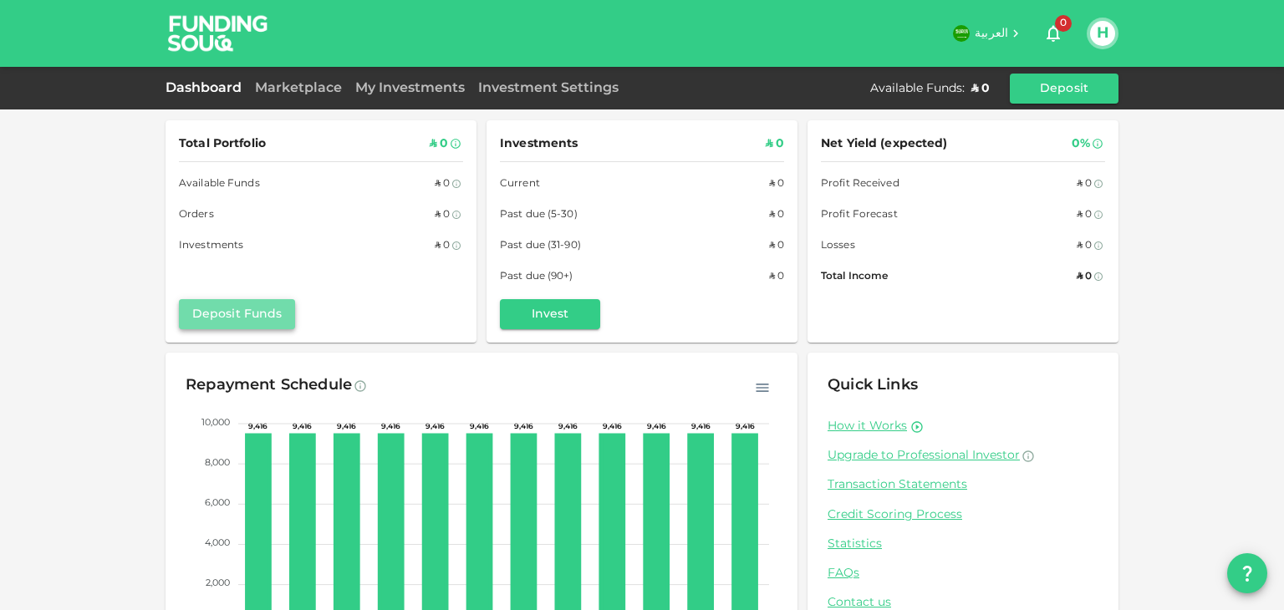
click at [238, 318] on button "Deposit Funds" at bounding box center [237, 314] width 116 height 30
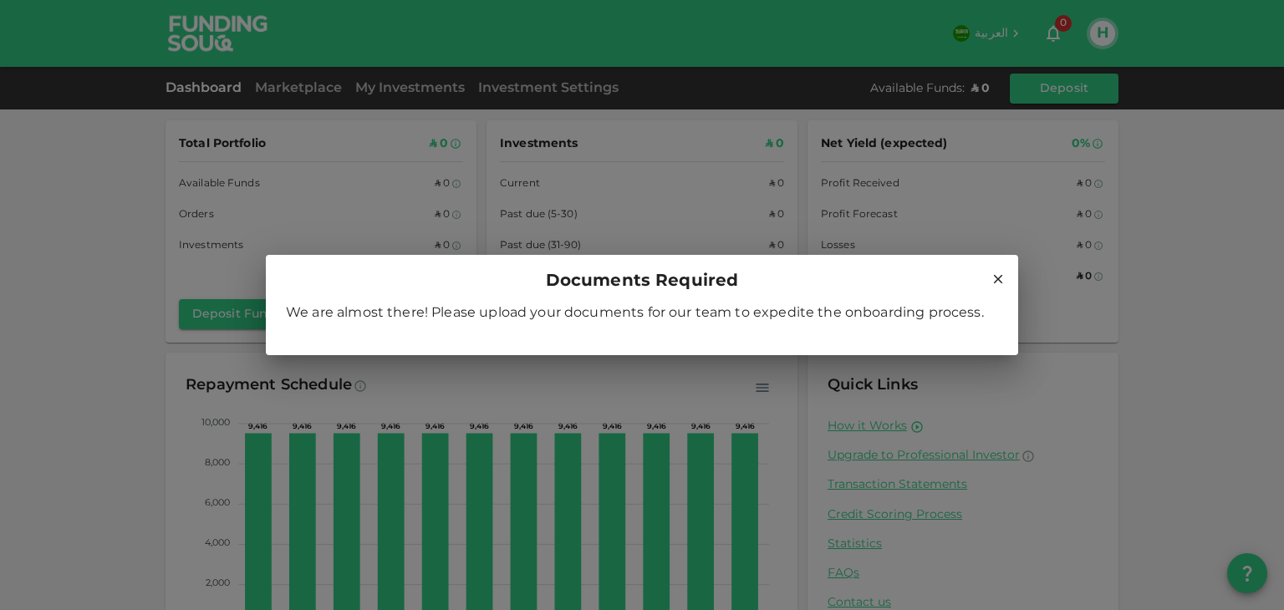
click at [416, 212] on div "Documents Required We are almost there! Please upload your documents for our te…" at bounding box center [642, 305] width 1284 height 610
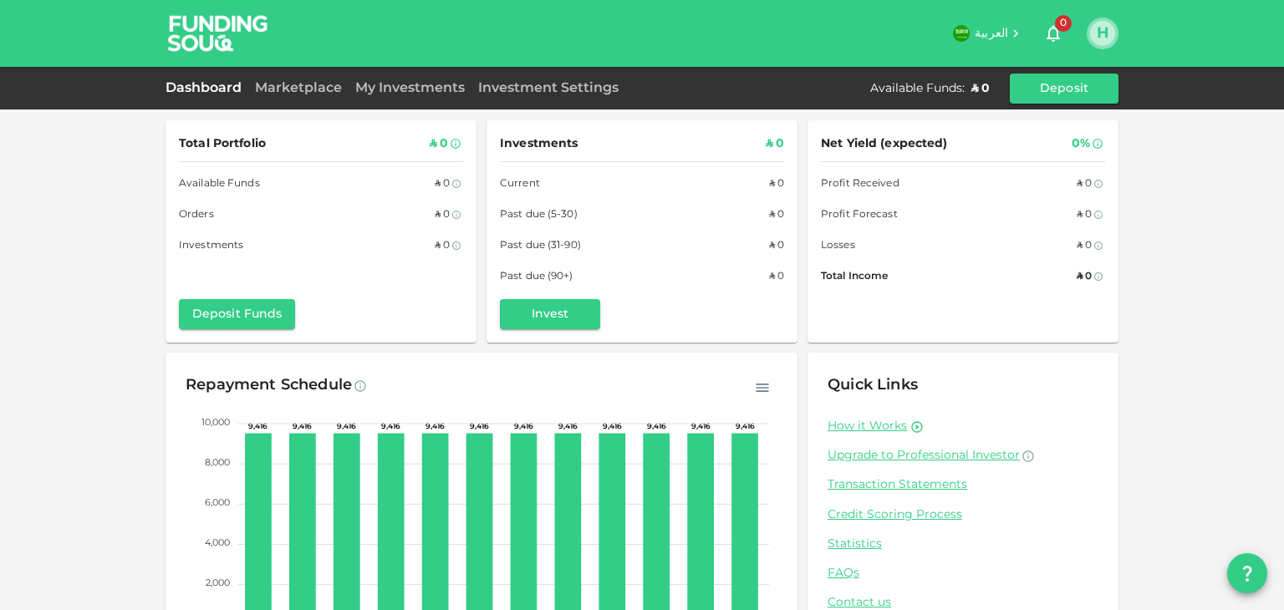
click at [1108, 28] on button "H" at bounding box center [1102, 33] width 25 height 25
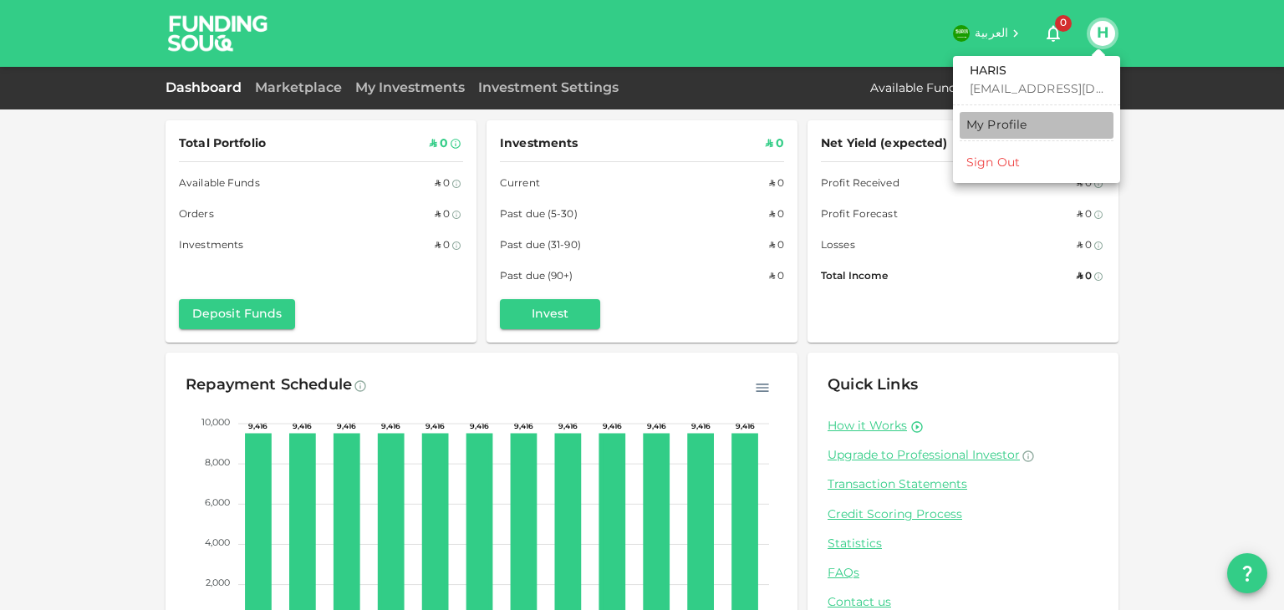
click at [1012, 135] on link "My Profile" at bounding box center [1037, 125] width 154 height 27
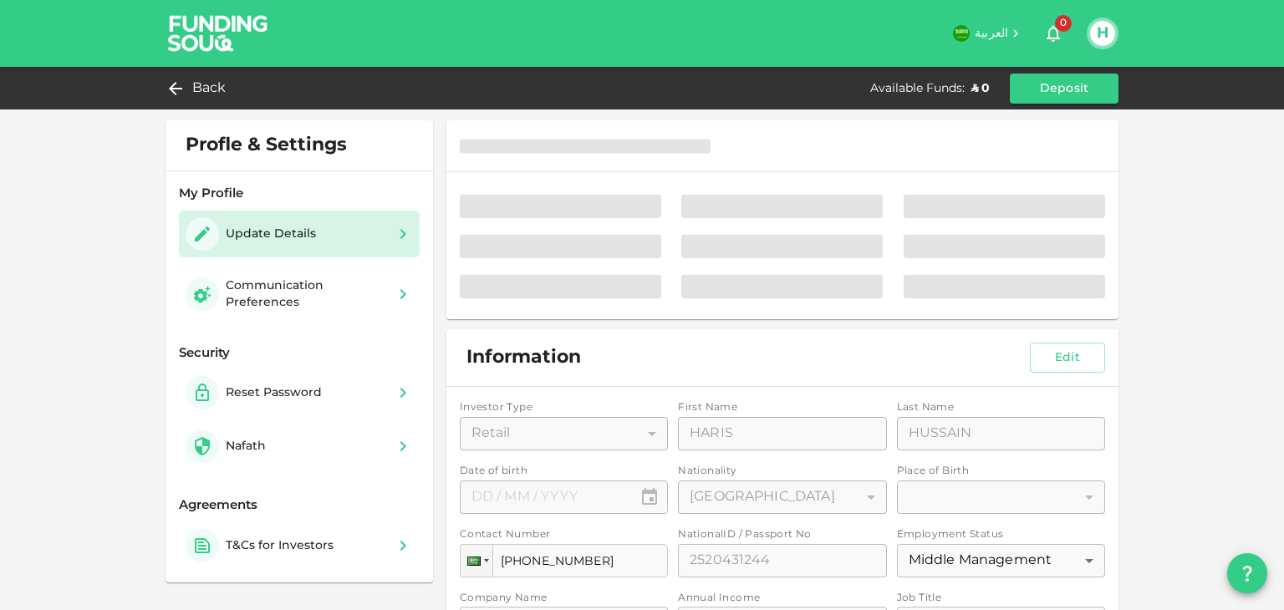
type input "⁦⁨21⁩ / ⁨09⁩ / ⁨1985⁩⁩"
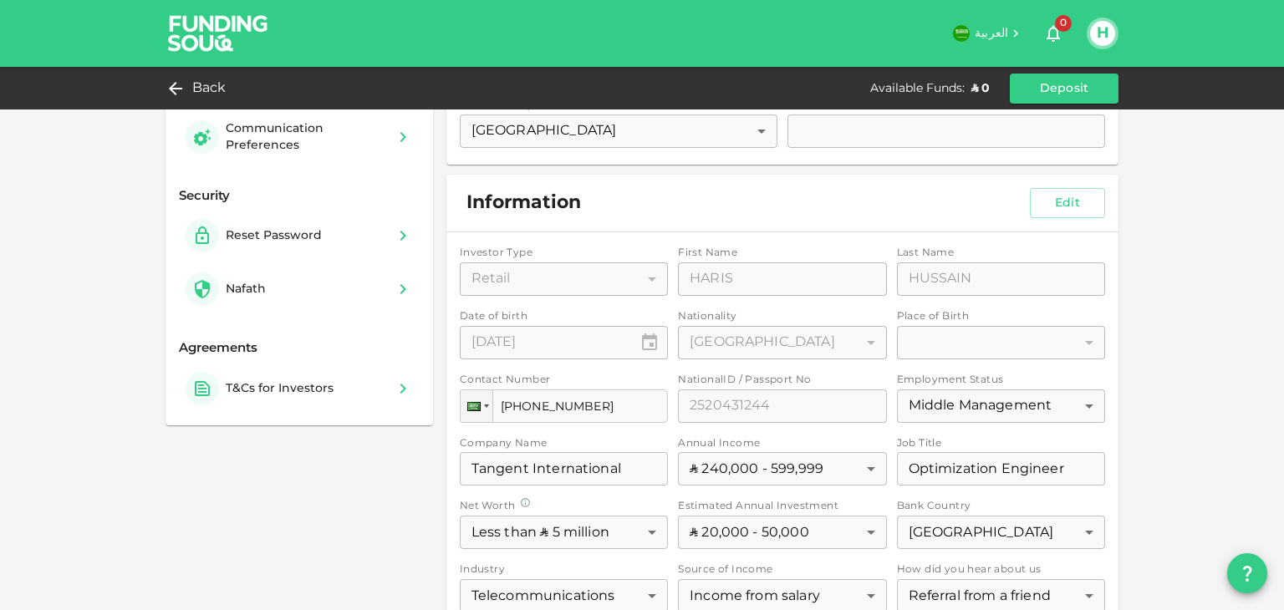
scroll to position [160, 0]
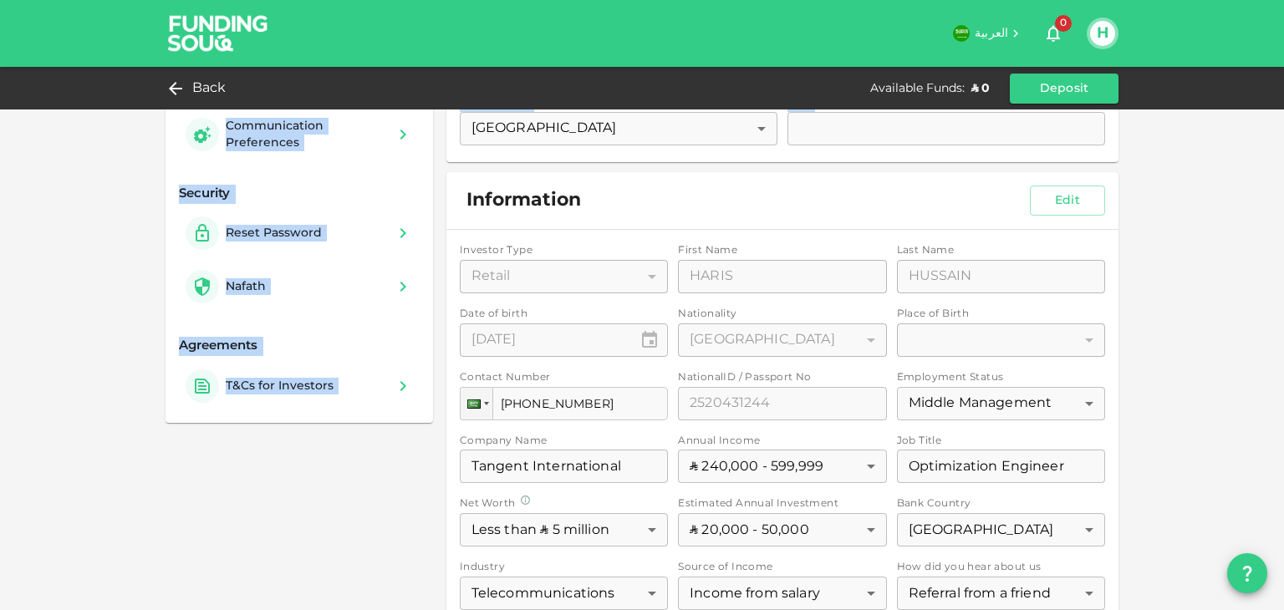
drag, startPoint x: 1279, startPoint y: 71, endPoint x: 1271, endPoint y: 174, distance: 103.1
click at [1271, 174] on div "العربية 0 H Back Available Funds : ʢ 0 Deposit Profle & Settings My Profile Upd…" at bounding box center [642, 305] width 1284 height 931
click at [30, 493] on div "Profle & Settings My Profile Update Details Communication Preferences Security …" at bounding box center [642, 305] width 1284 height 931
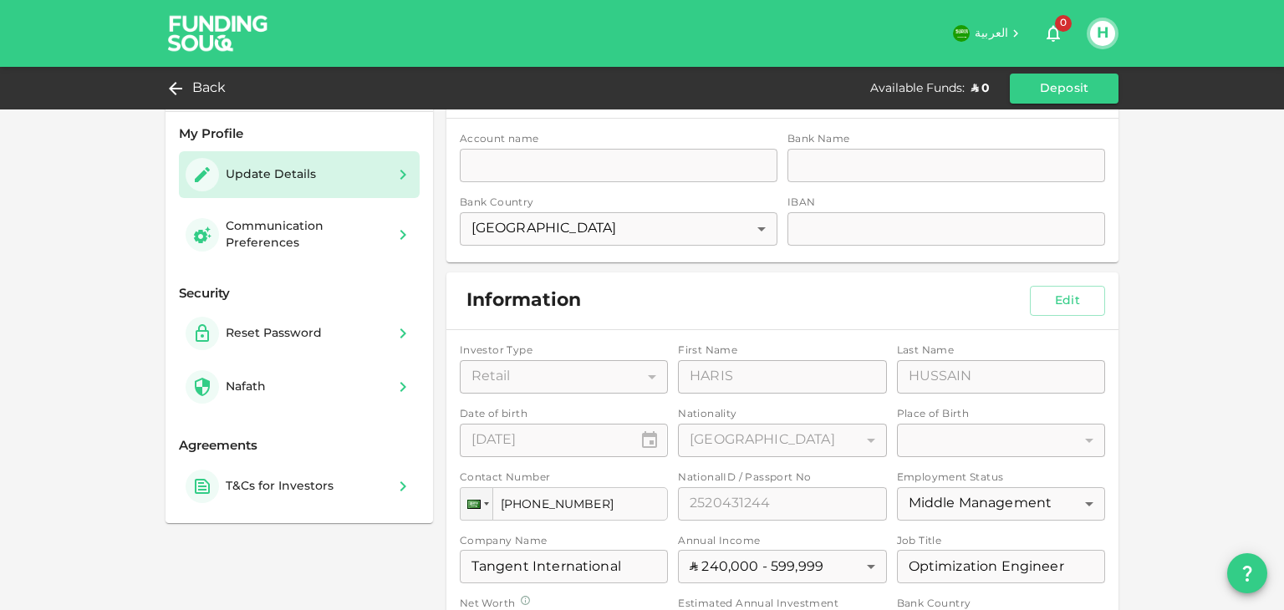
scroll to position [0, 0]
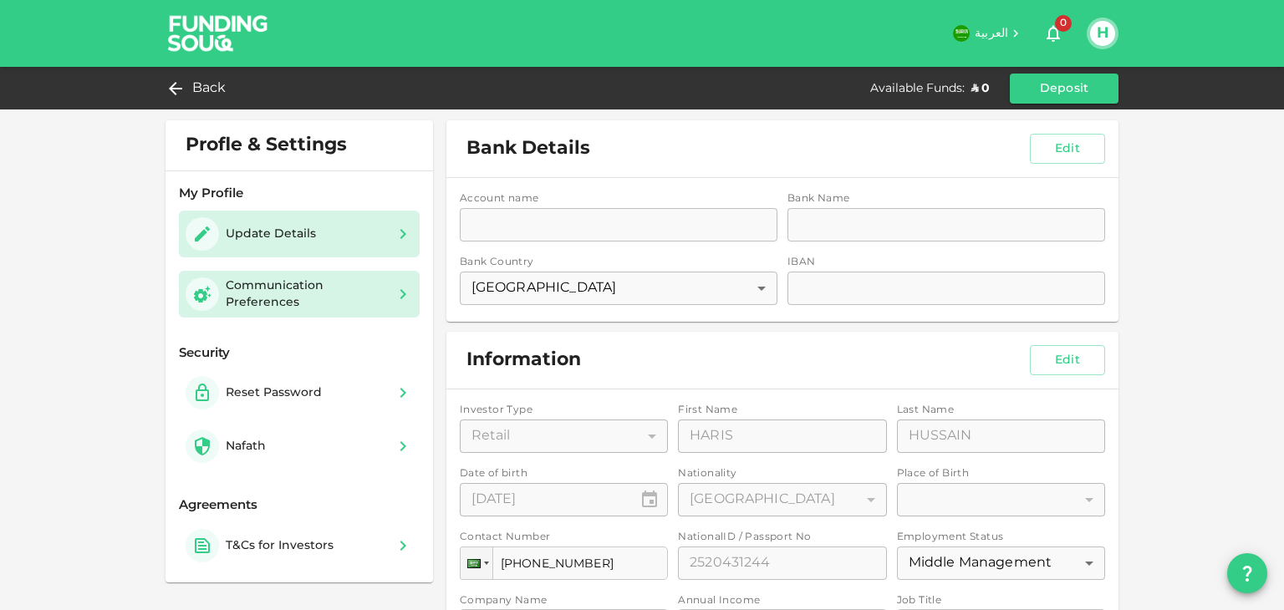
click at [297, 295] on div "Communication Preferences" at bounding box center [306, 294] width 161 height 33
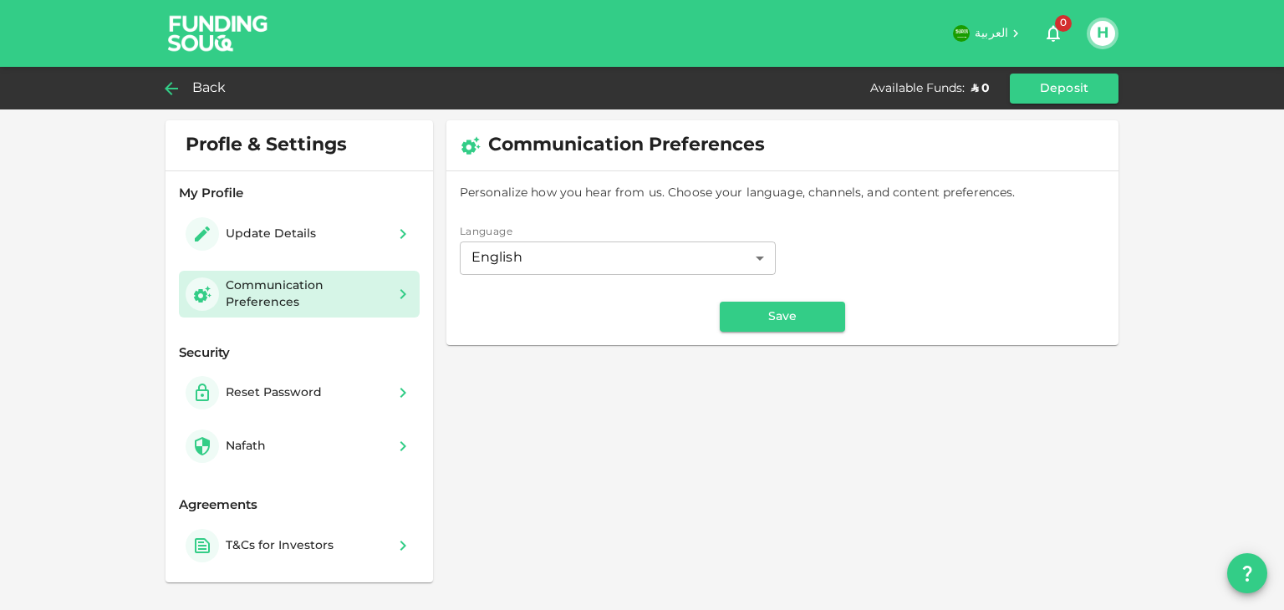
click at [208, 93] on span "Back" at bounding box center [209, 88] width 34 height 23
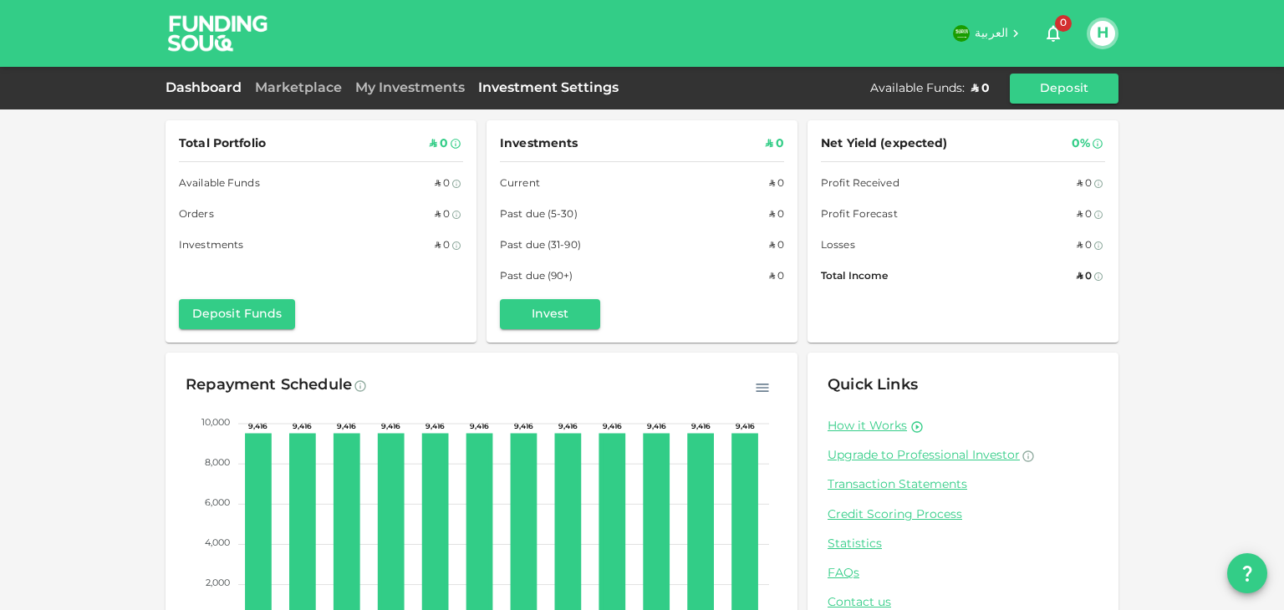
click at [578, 91] on link "Investment Settings" at bounding box center [549, 88] width 154 height 13
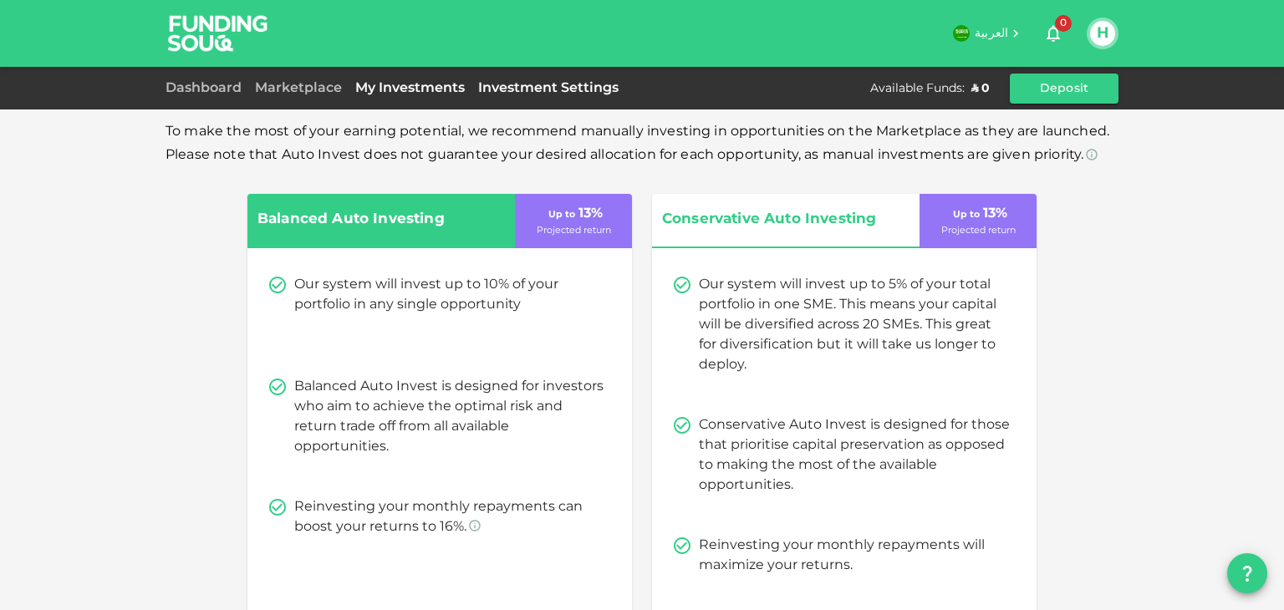
click at [405, 89] on link "My Investments" at bounding box center [410, 88] width 123 height 13
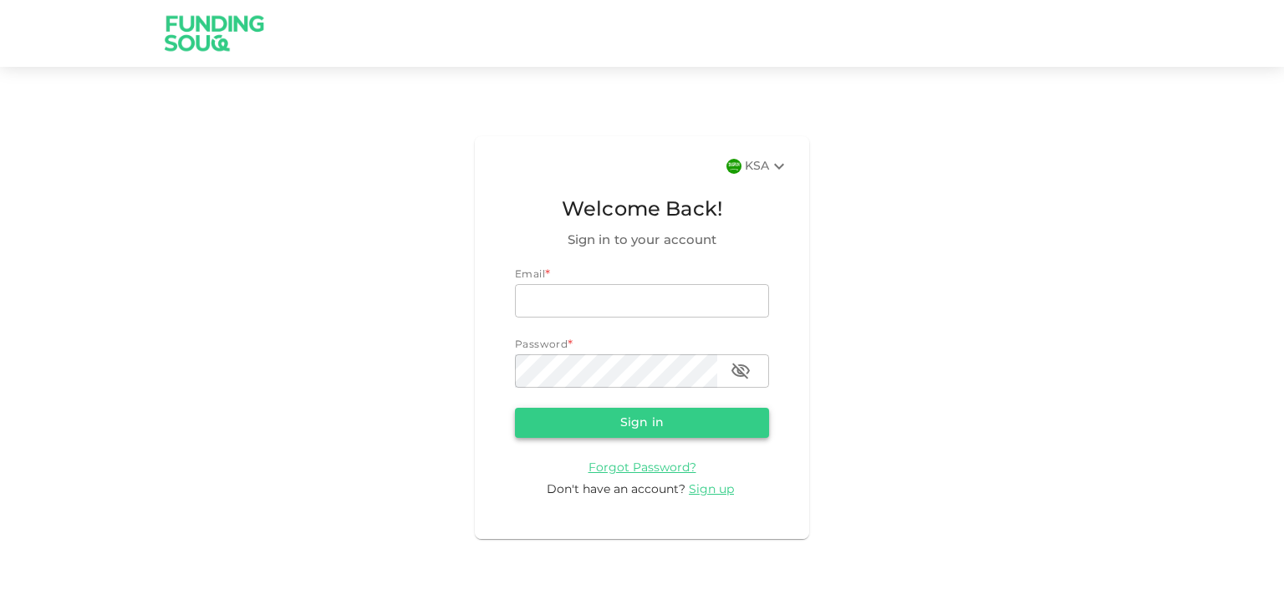
type input "[EMAIL_ADDRESS][DOMAIN_NAME]"
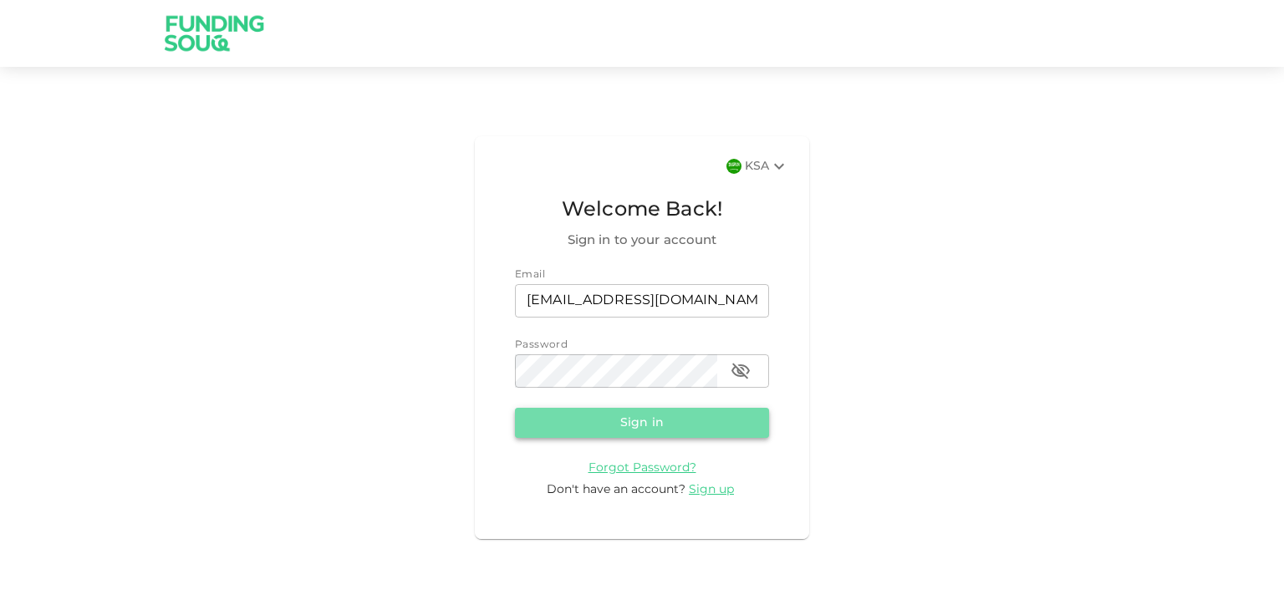
click at [676, 421] on button "Sign in" at bounding box center [642, 423] width 254 height 30
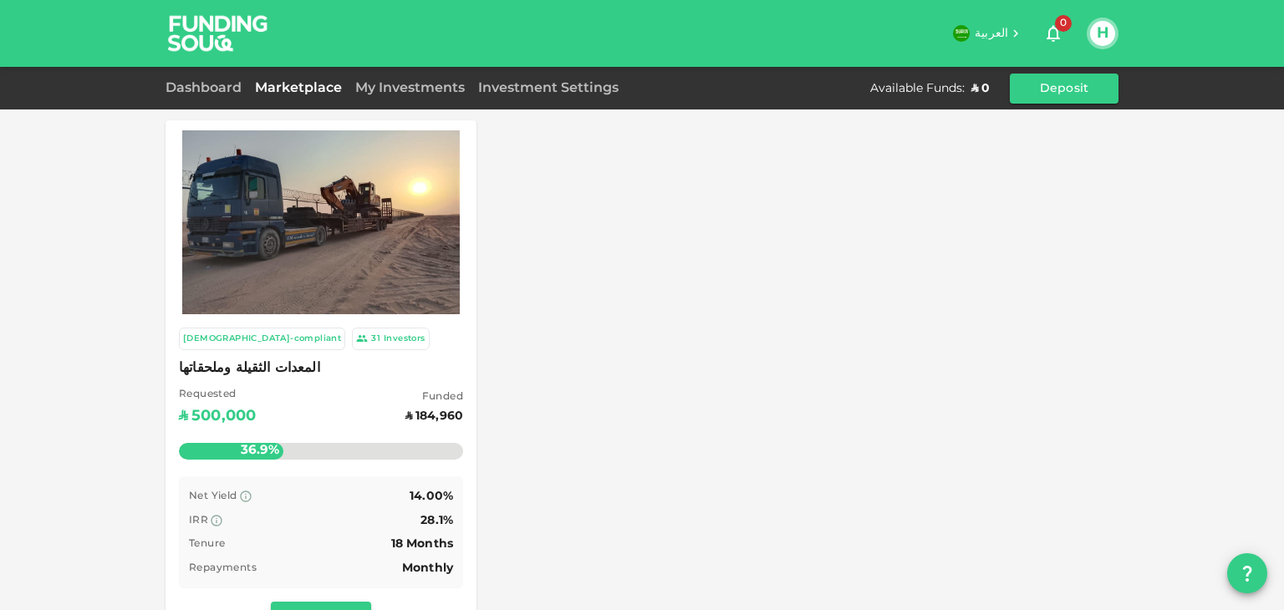
scroll to position [501, 0]
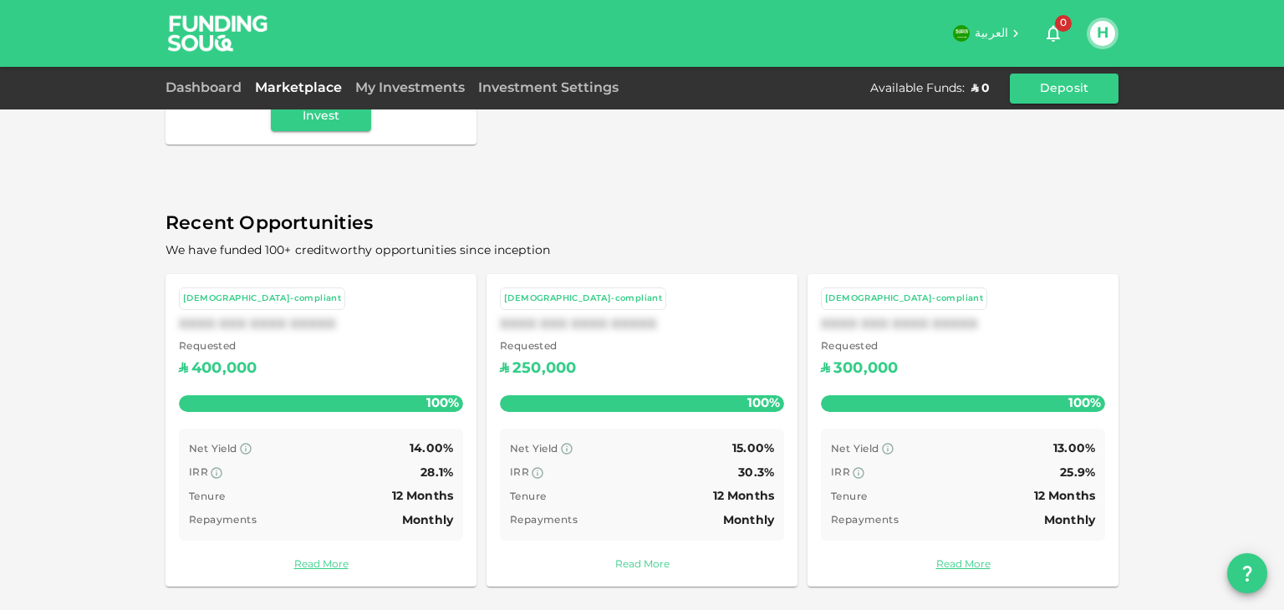
click at [641, 564] on link "Read More" at bounding box center [642, 566] width 284 height 16
